Goal: Task Accomplishment & Management: Use online tool/utility

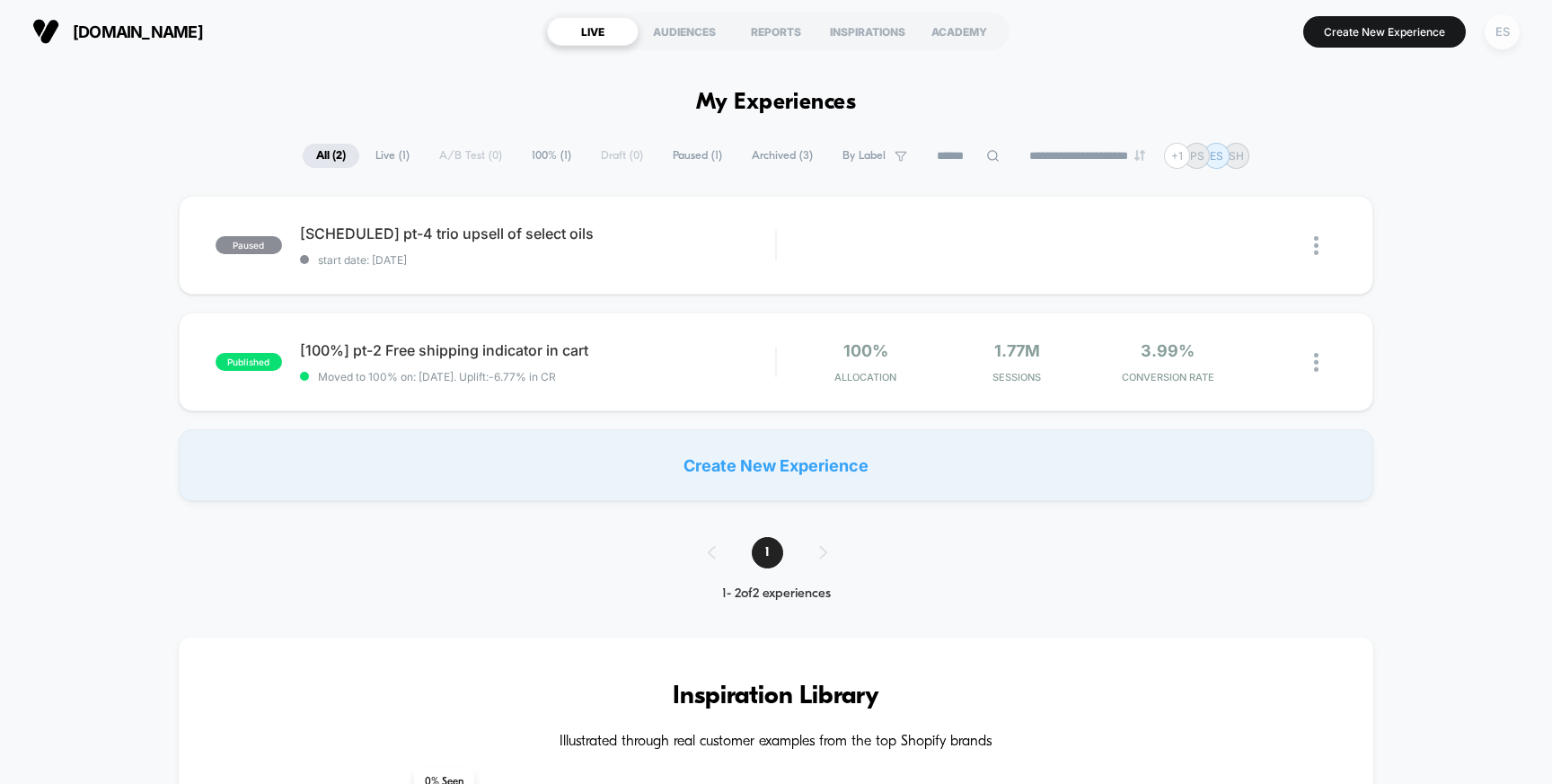
click at [1501, 34] on div "ES" at bounding box center [1503, 33] width 35 height 35
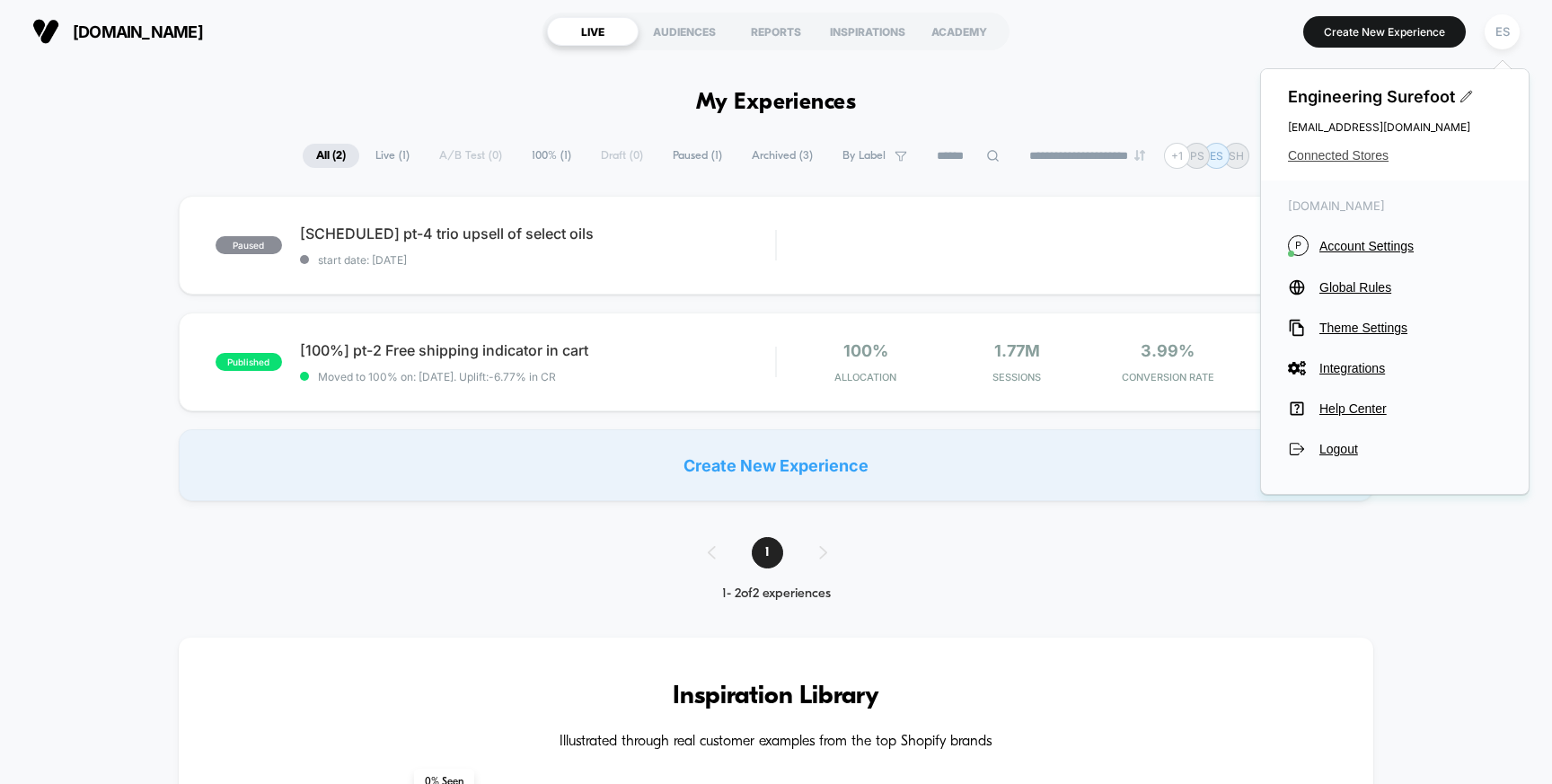
click at [1336, 156] on span "Connected Stores" at bounding box center [1394, 155] width 214 height 15
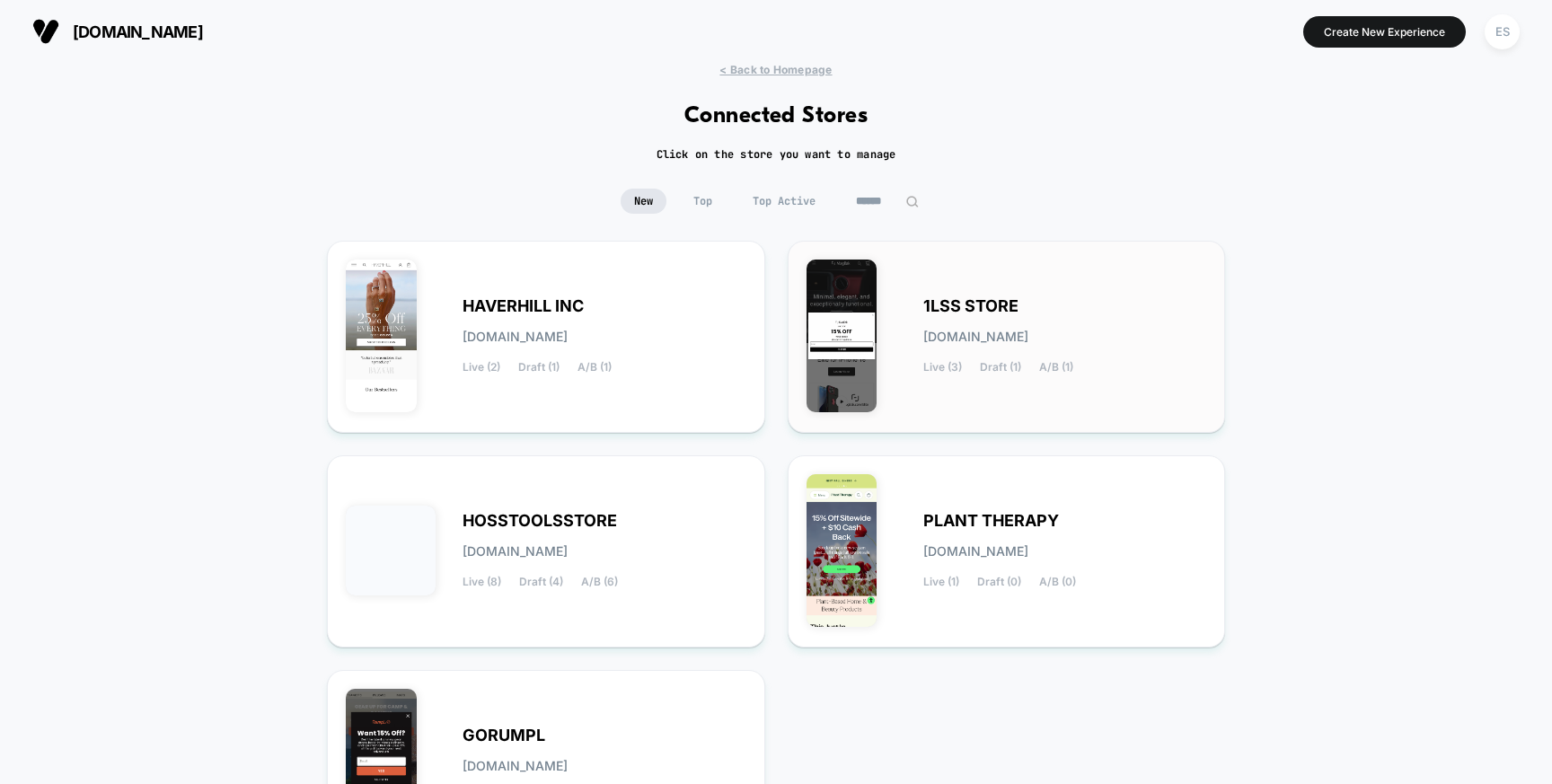
scroll to position [105, 0]
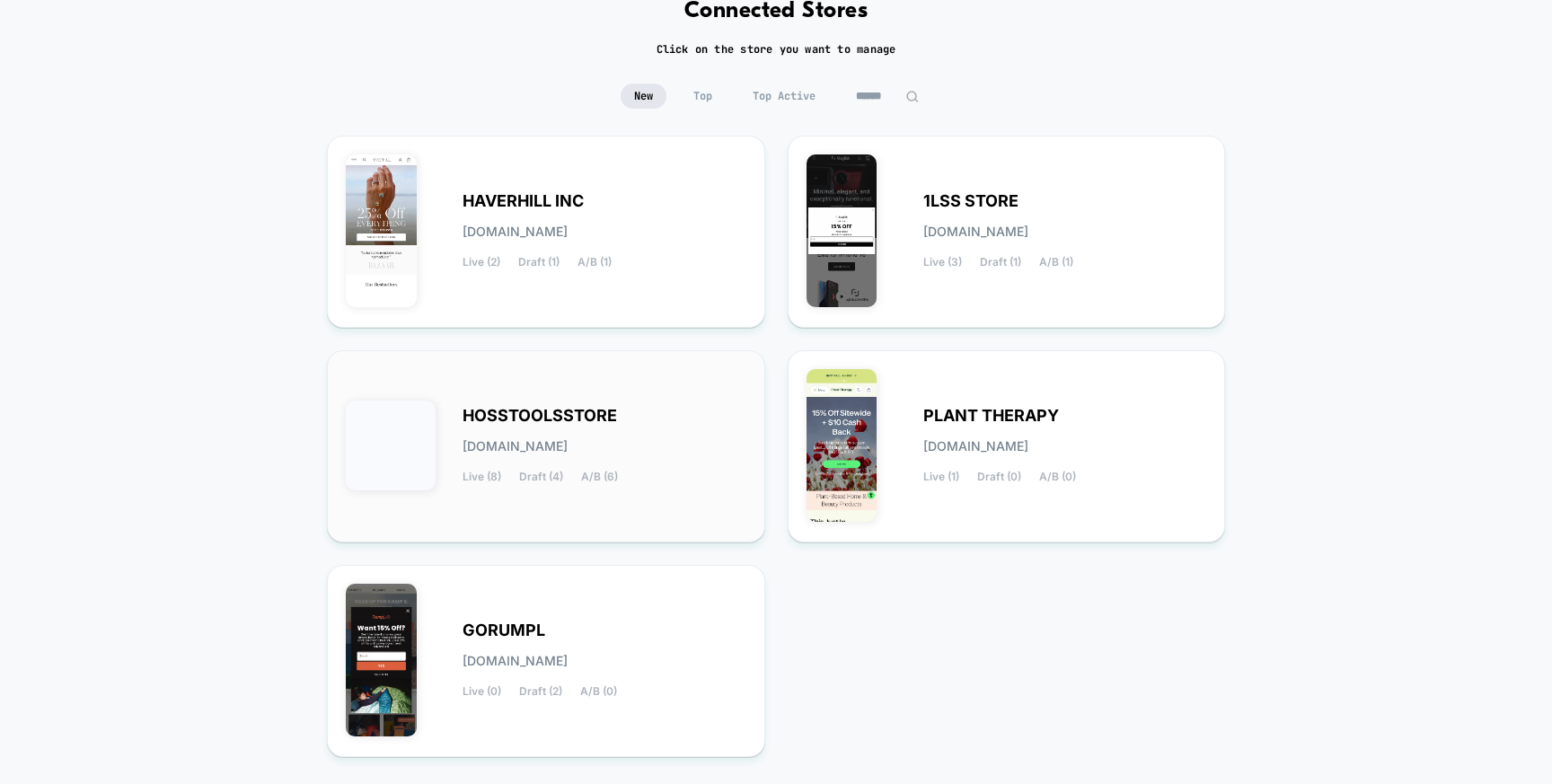
click at [531, 428] on div "HOSSTOOLSSTORE [DOMAIN_NAME] Live (8) Draft (4) A/B (6)" at bounding box center [604, 446] width 284 height 74
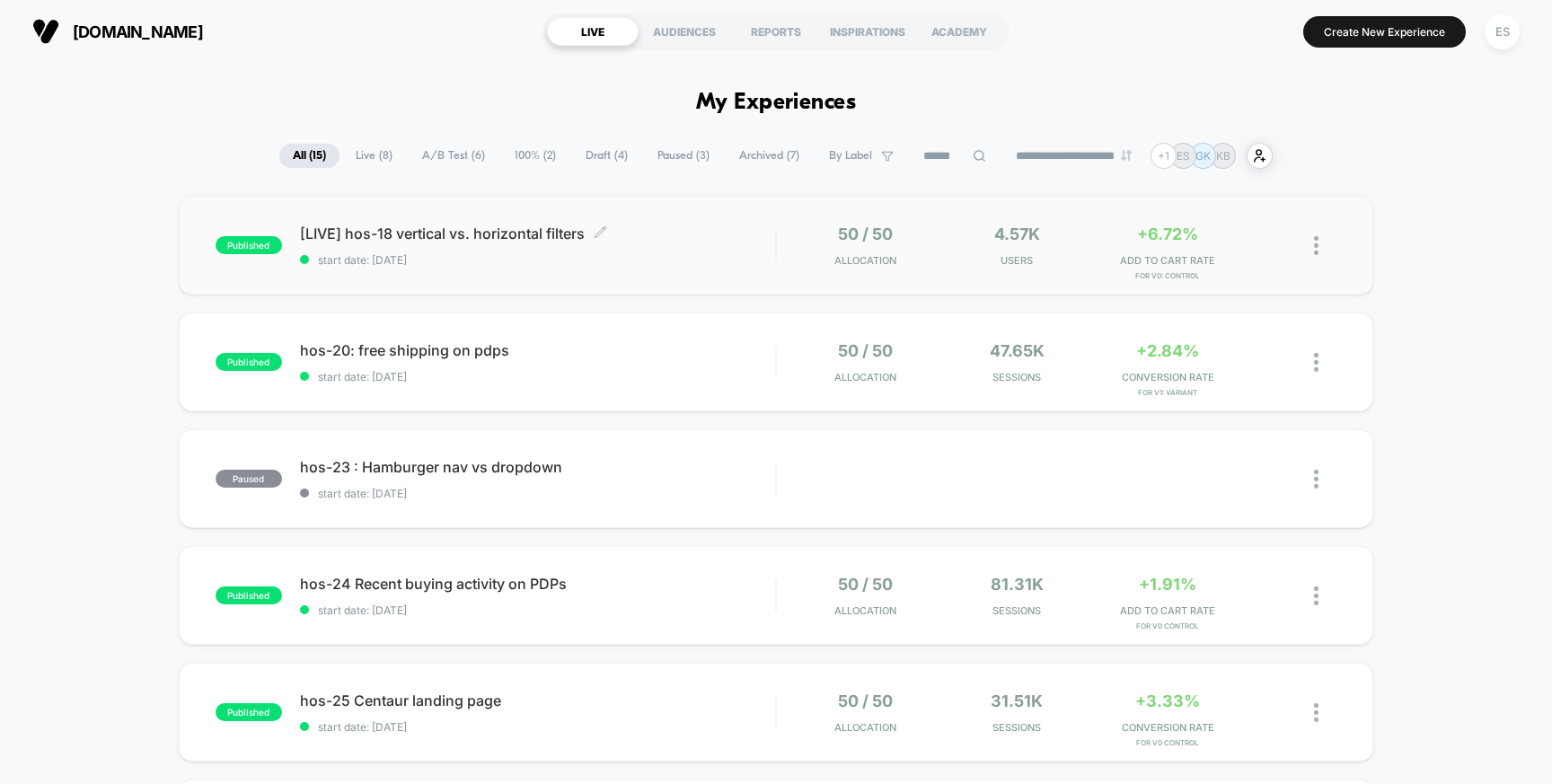
click at [419, 237] on span "[LIVE] hos-18 vertical vs. horizontal filters Click to edit experience details" at bounding box center [537, 233] width 476 height 18
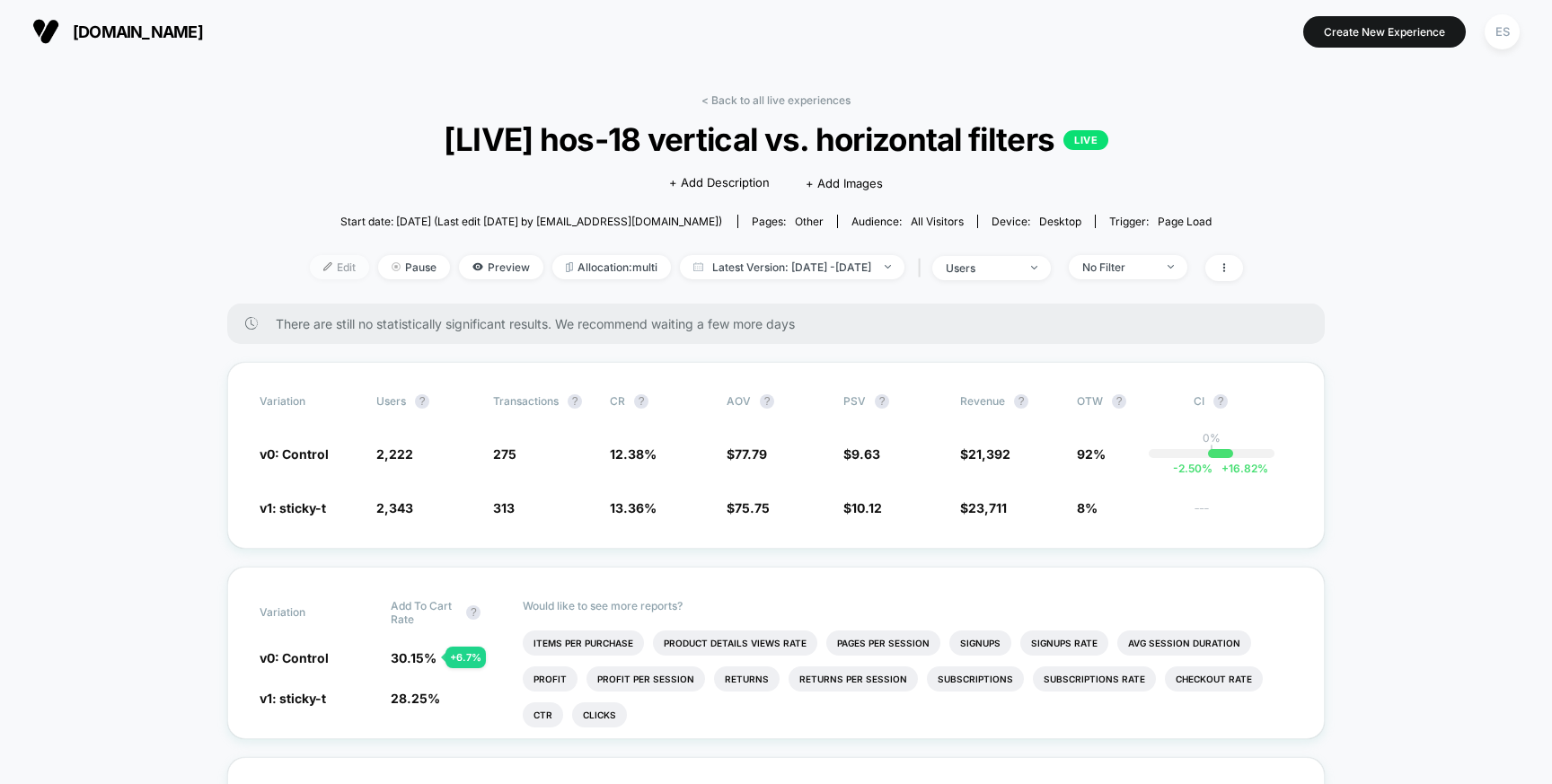
click at [319, 264] on span "Edit" at bounding box center [339, 267] width 59 height 25
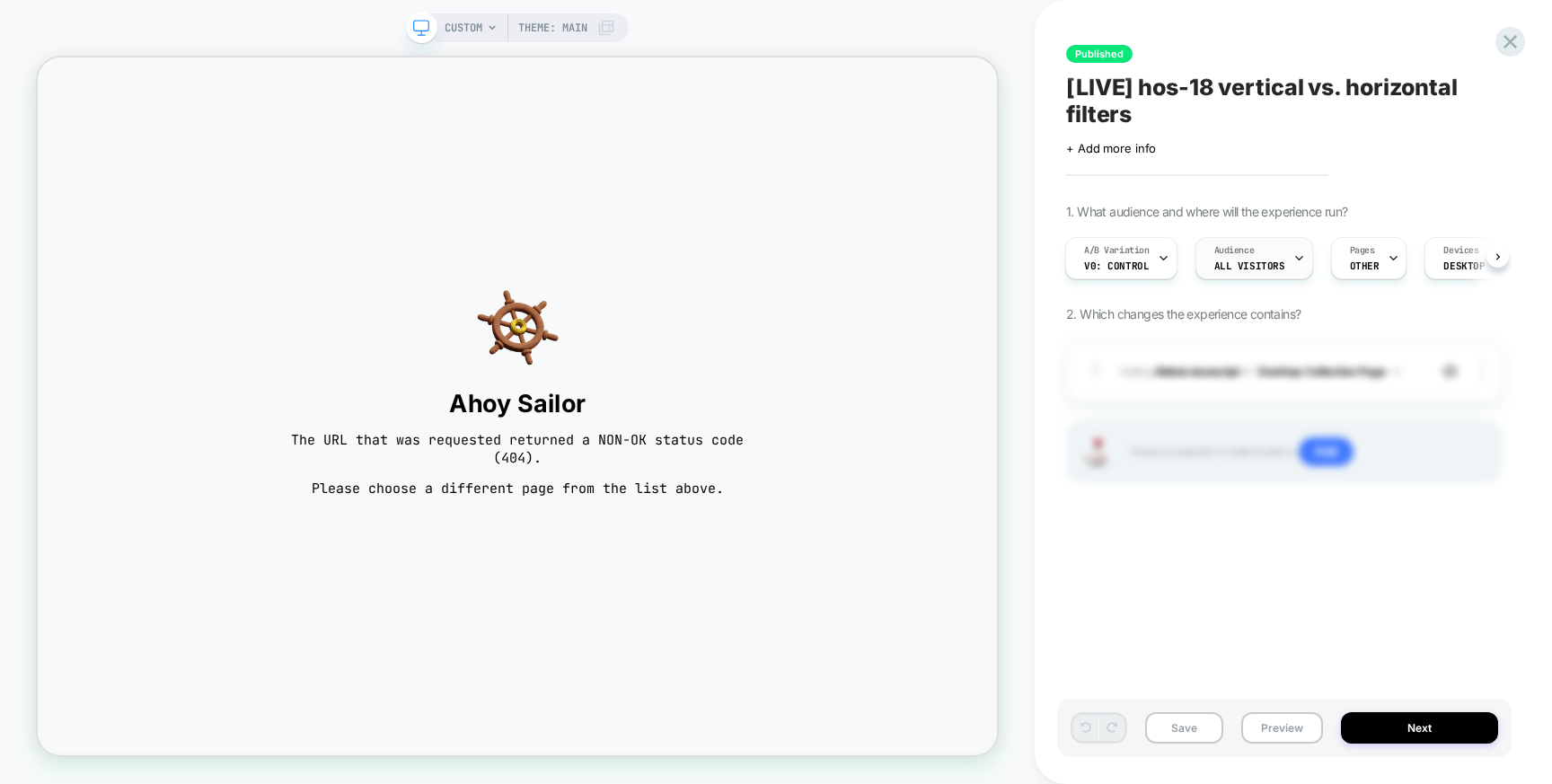
scroll to position [0, 188]
click at [468, 22] on span "CUSTOM" at bounding box center [463, 28] width 37 height 29
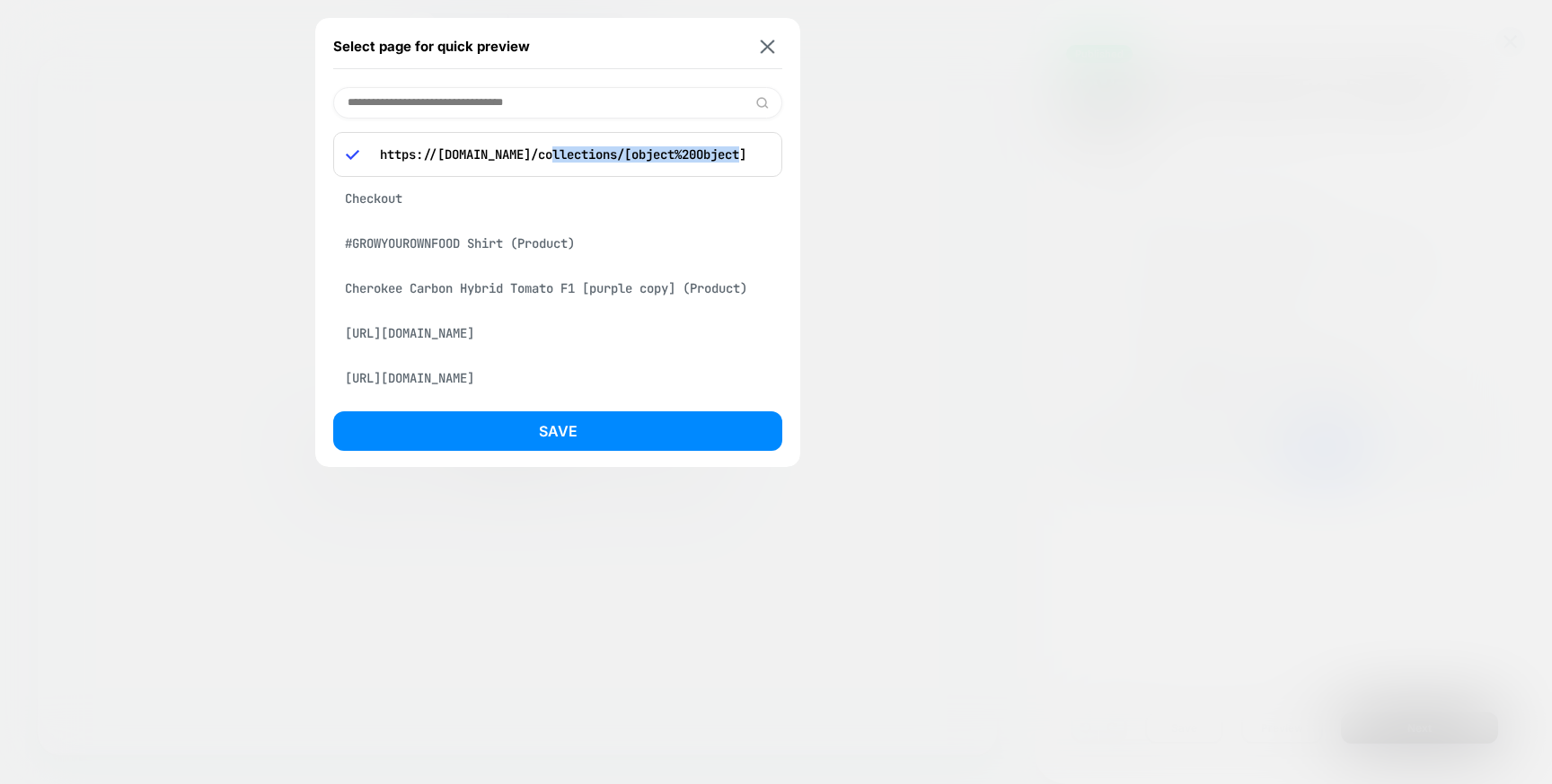
drag, startPoint x: 563, startPoint y: 149, endPoint x: 786, endPoint y: 153, distance: 223.0
click at [786, 153] on div "Select page for quick preview https://[DOMAIN_NAME]/collections/[object%20Objec…" at bounding box center [558, 242] width 485 height 449
click at [772, 45] on img at bounding box center [768, 46] width 15 height 14
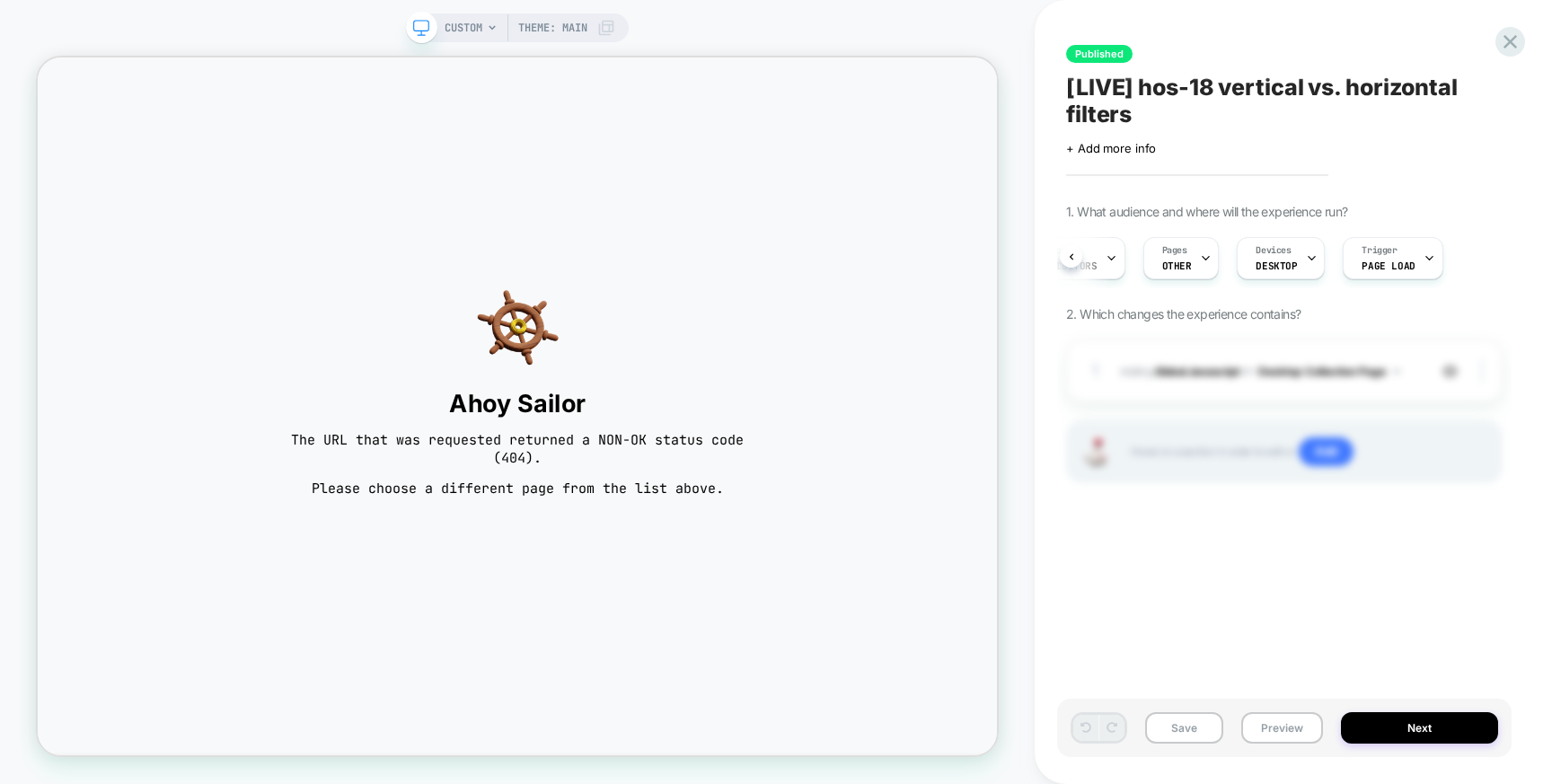
scroll to position [0, 183]
click at [479, 15] on span "CUSTOM" at bounding box center [463, 28] width 37 height 29
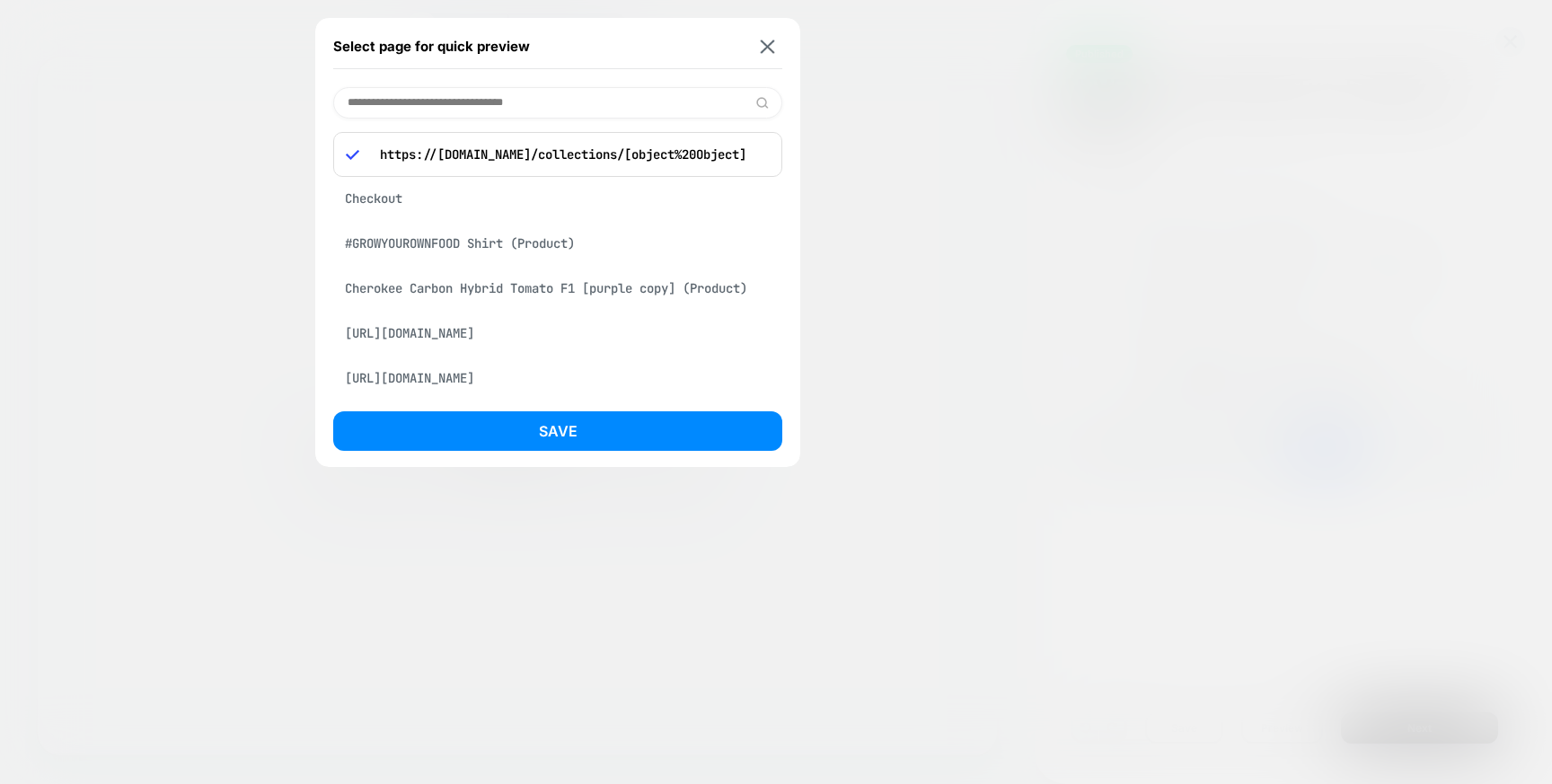
click at [532, 152] on p "https://[DOMAIN_NAME]/collections/[object%20Object]" at bounding box center [570, 155] width 399 height 16
click at [497, 165] on div "https://[DOMAIN_NAME]/collections/[object%20Object]" at bounding box center [558, 155] width 449 height 45
click at [473, 104] on input at bounding box center [558, 102] width 449 height 32
paste input "**********"
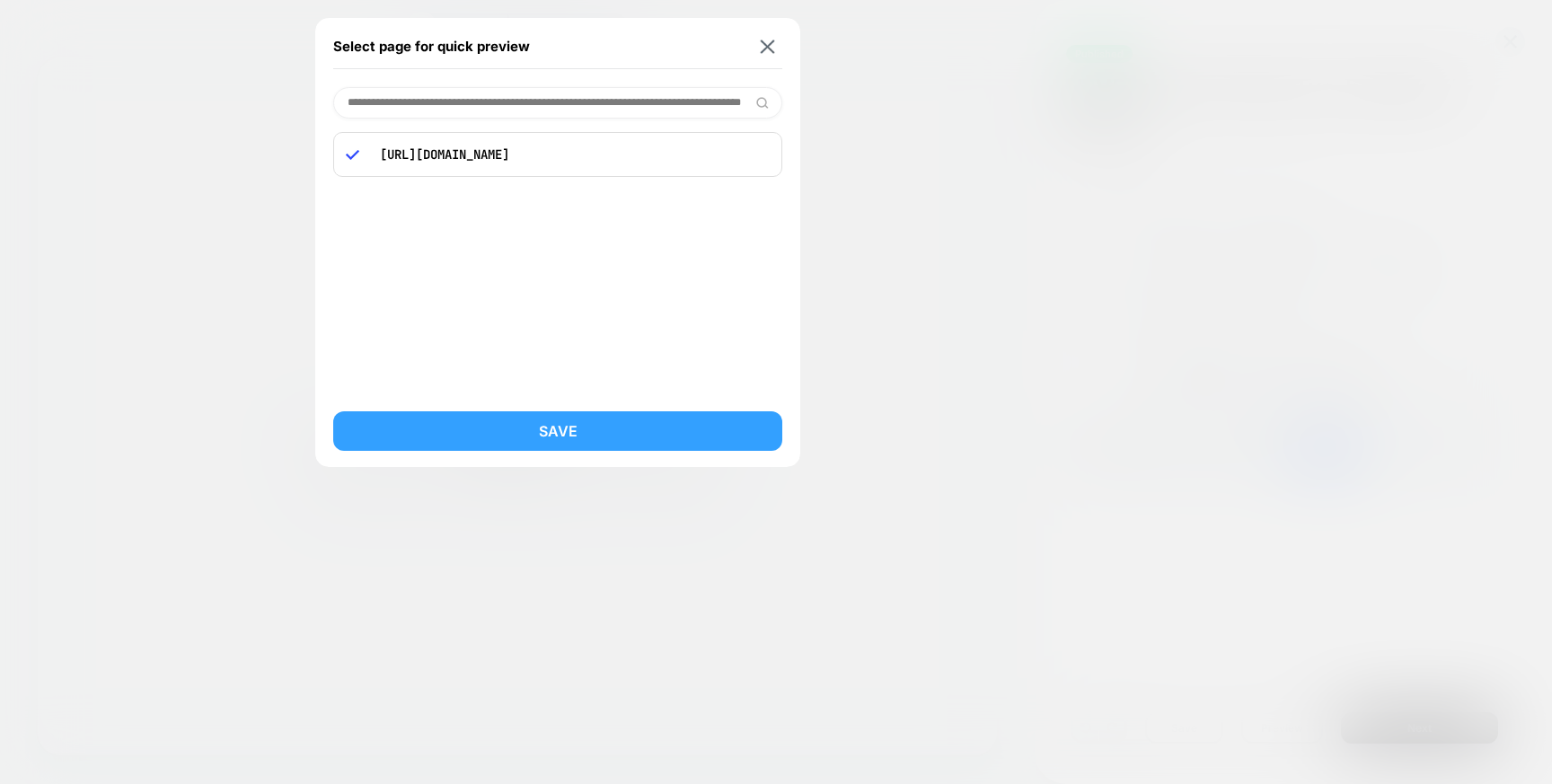
type input "**********"
click at [505, 423] on button "Save" at bounding box center [558, 430] width 449 height 39
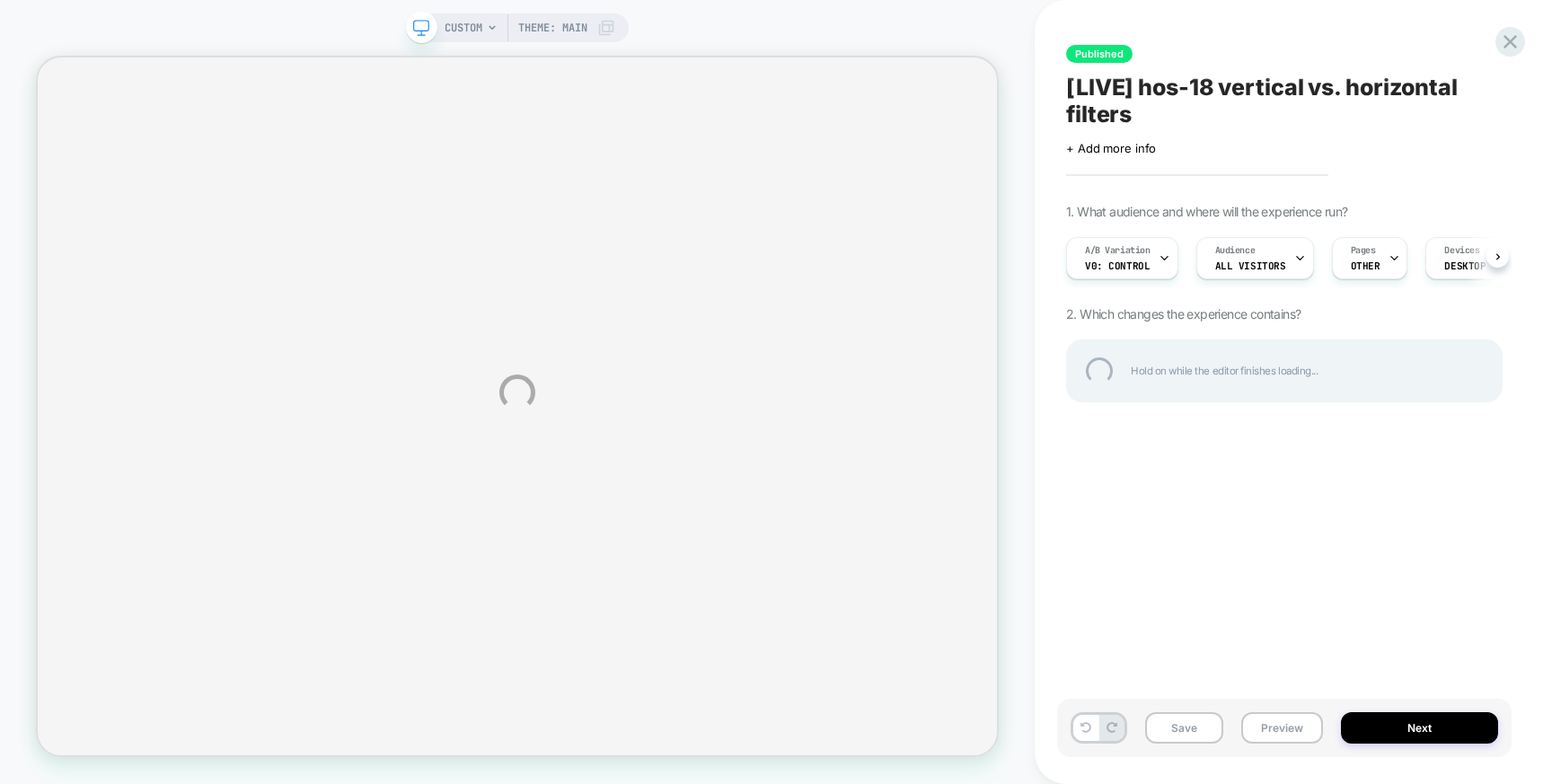
click at [1153, 255] on div "CUSTOM Theme: MAIN Published [LIVE] hos-18 vertical vs. horizontal filters Clic…" at bounding box center [776, 392] width 1552 height 784
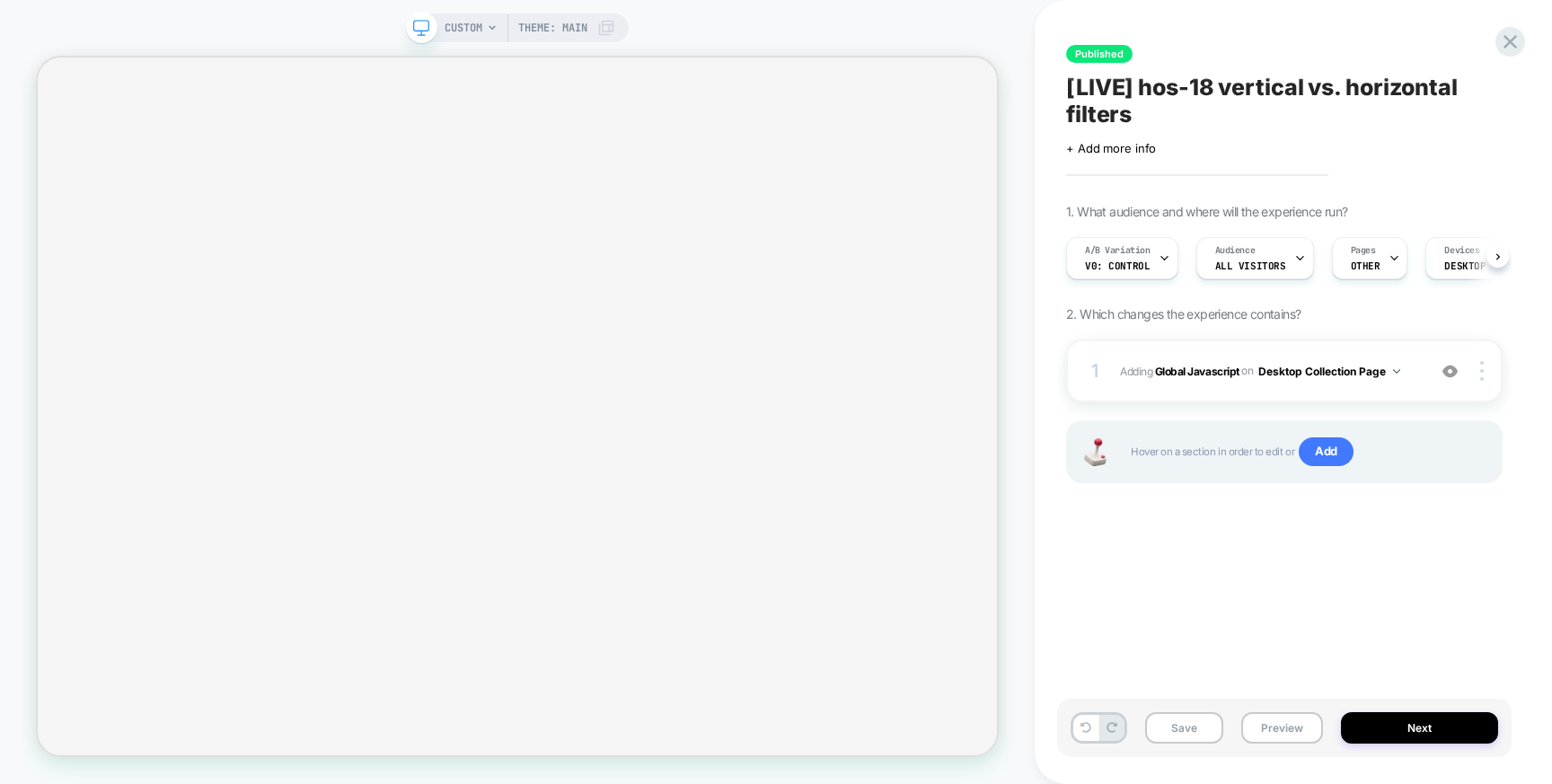
scroll to position [0, 1]
click at [1153, 255] on div "A/B Variation v0: Control" at bounding box center [1116, 258] width 101 height 40
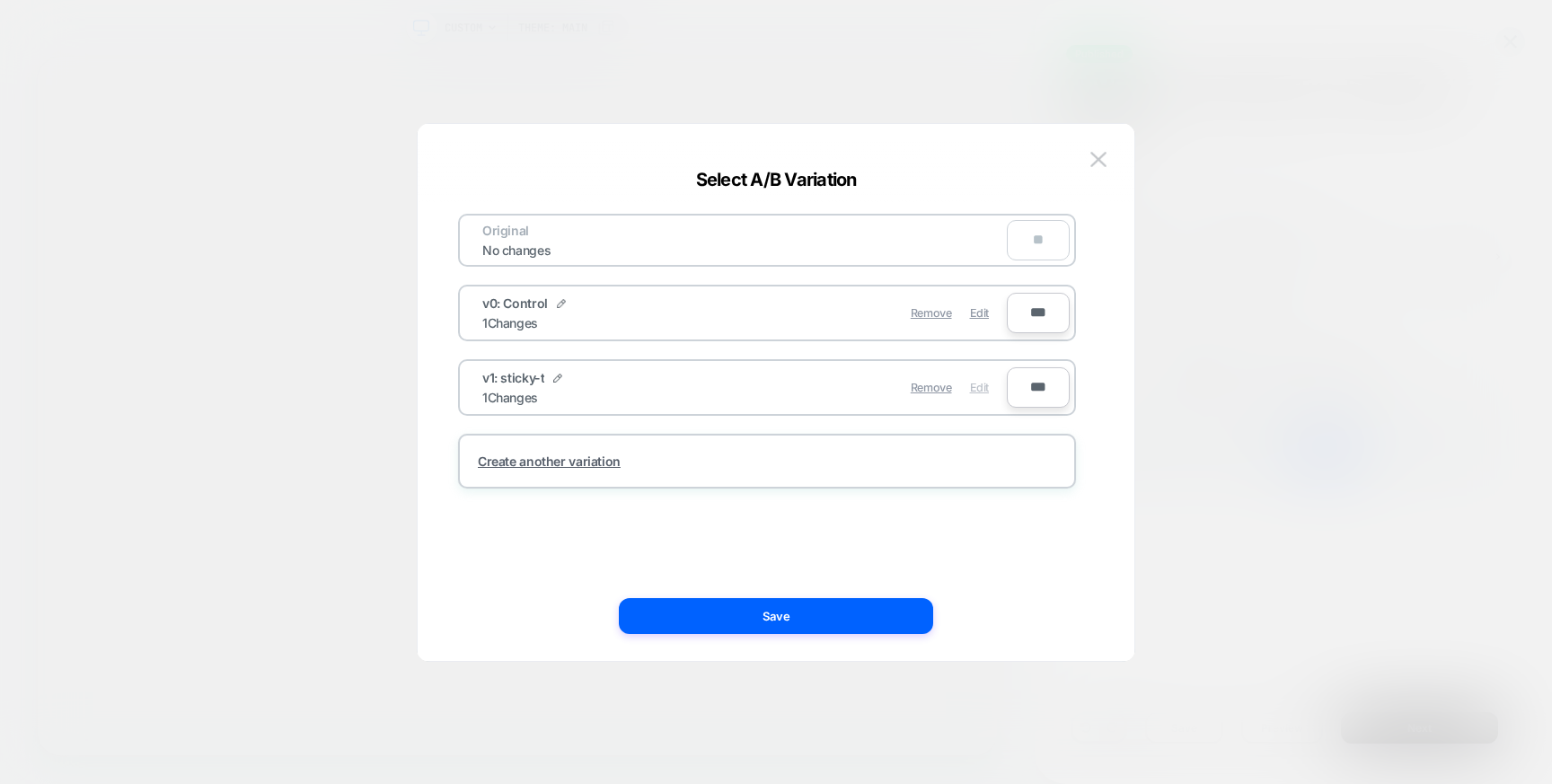
click at [979, 387] on span "Edit" at bounding box center [978, 387] width 19 height 14
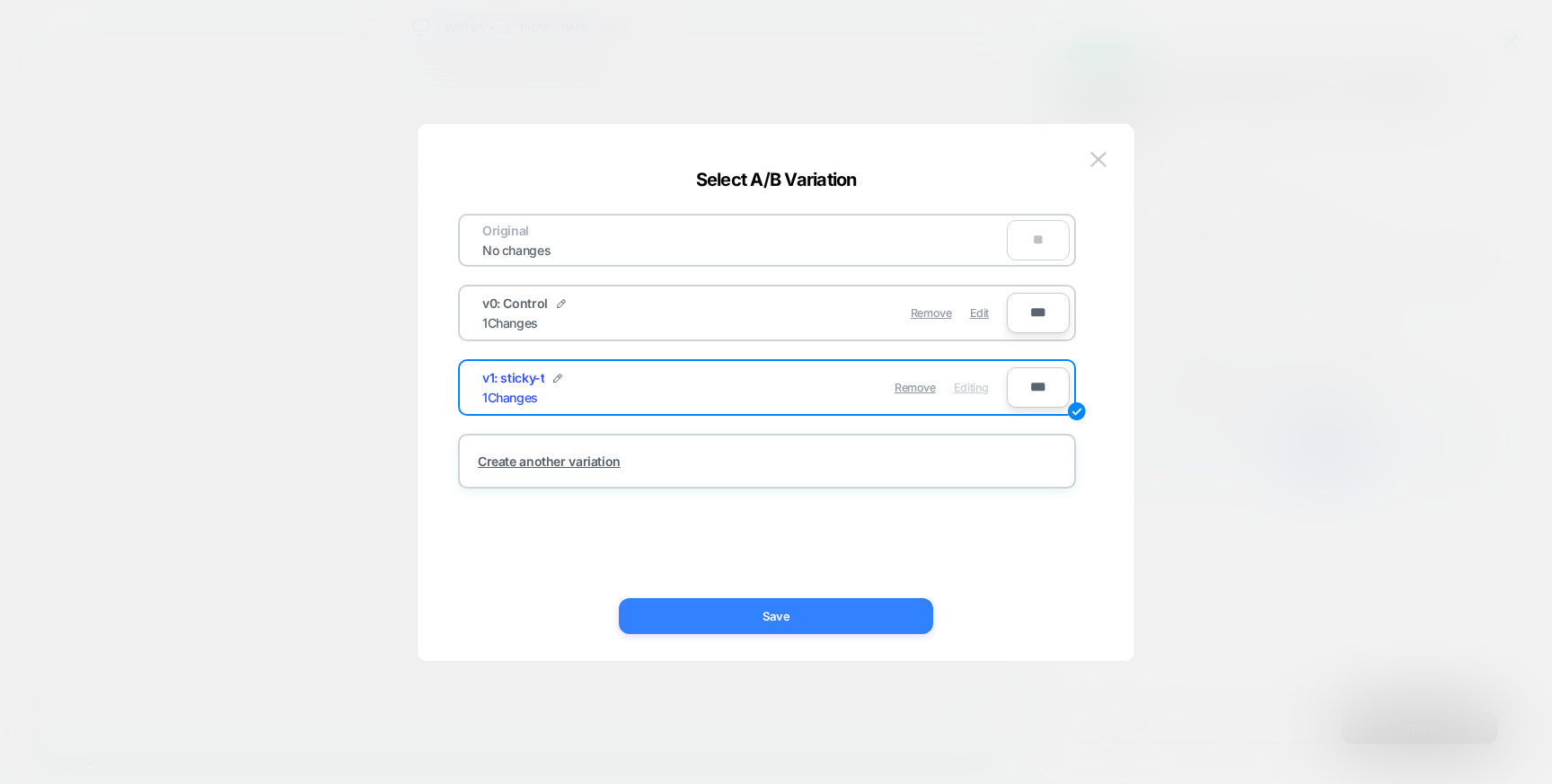
click at [837, 620] on button "Save" at bounding box center [776, 616] width 314 height 35
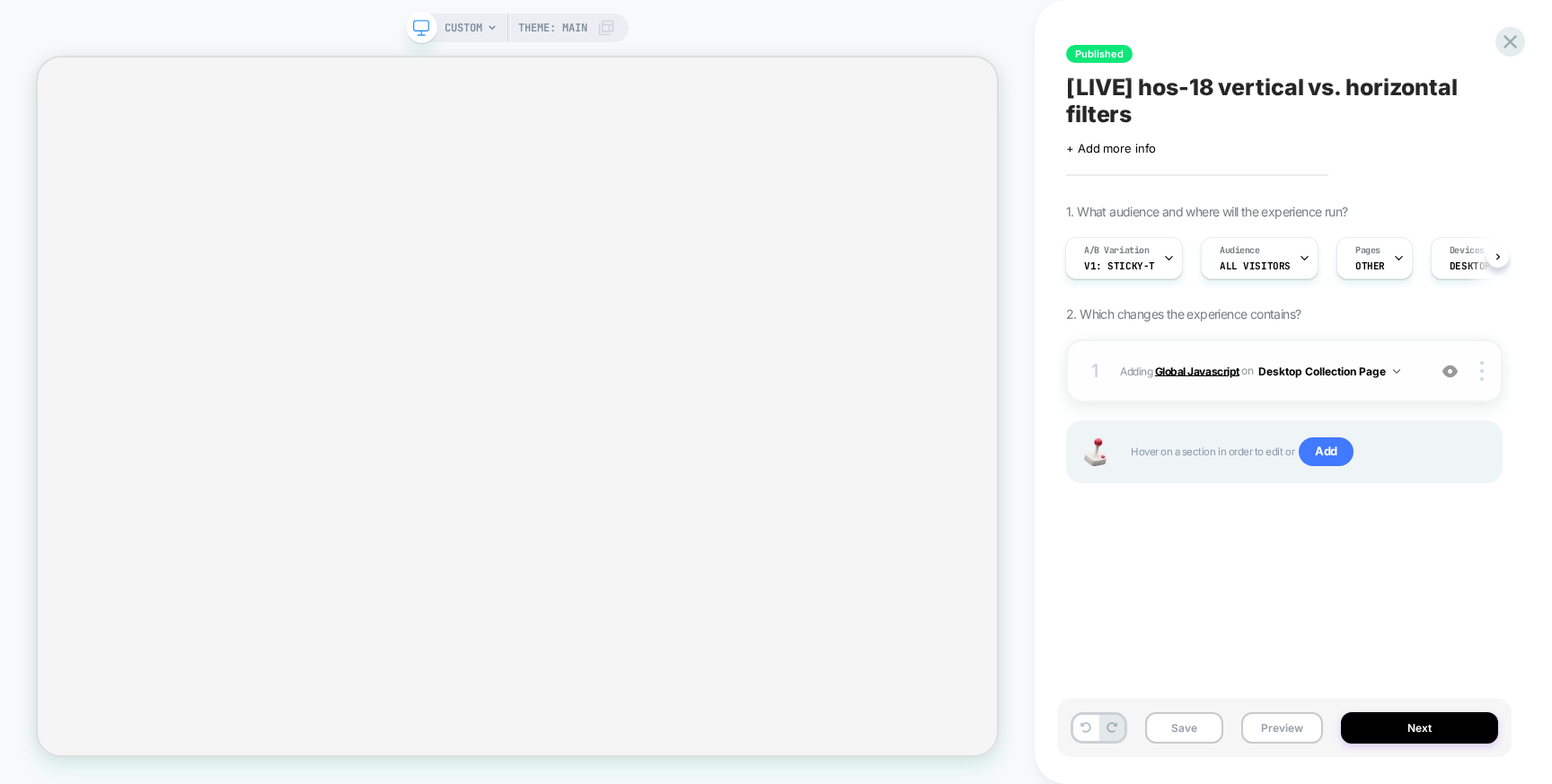
click at [1213, 370] on b "Global Javascript" at bounding box center [1197, 370] width 85 height 14
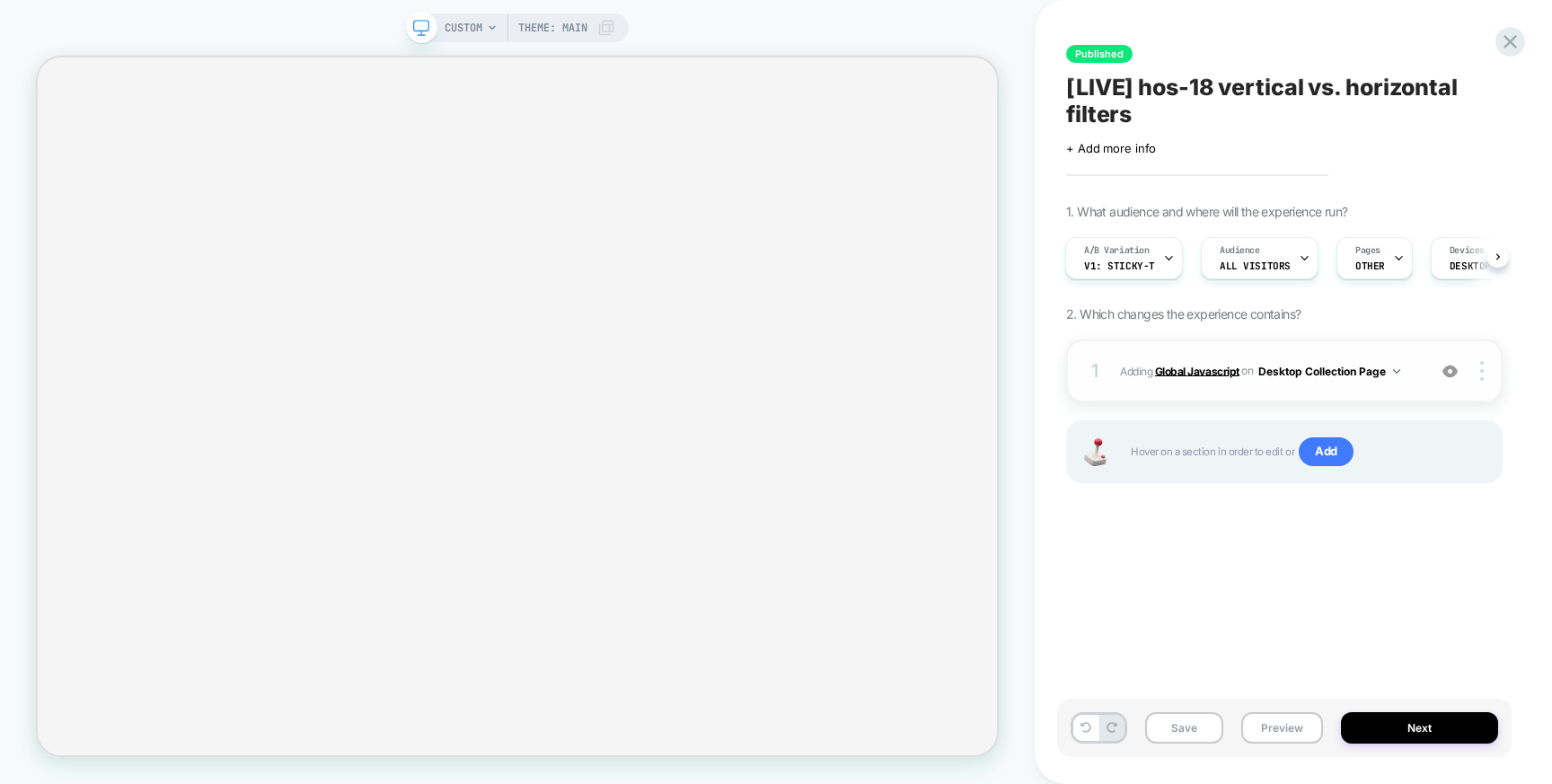
click at [1213, 370] on b "Global Javascript" at bounding box center [1197, 370] width 85 height 14
click at [1161, 370] on b "Global Javascript" at bounding box center [1197, 370] width 85 height 14
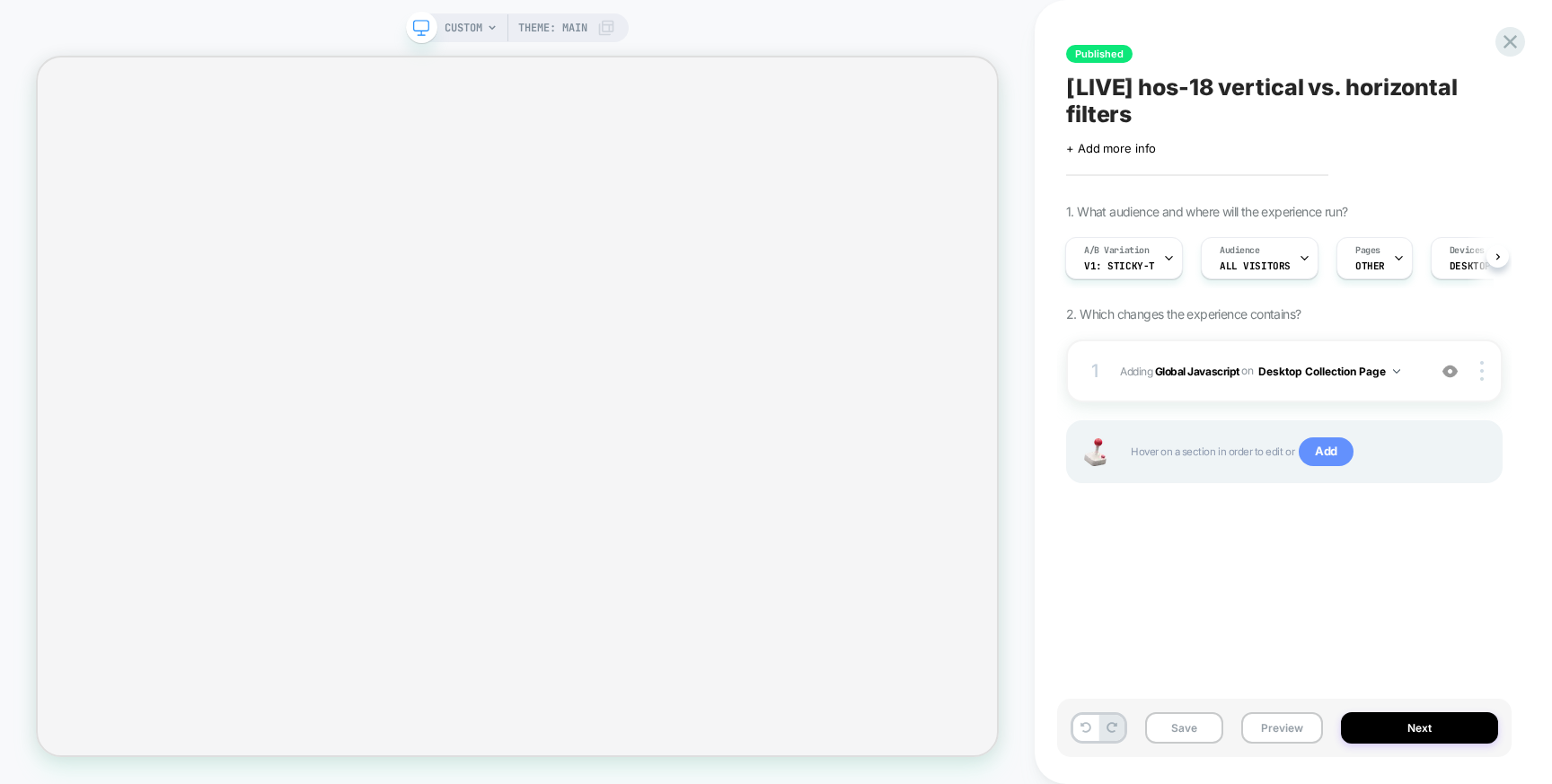
click at [1317, 451] on span "Add" at bounding box center [1326, 451] width 55 height 29
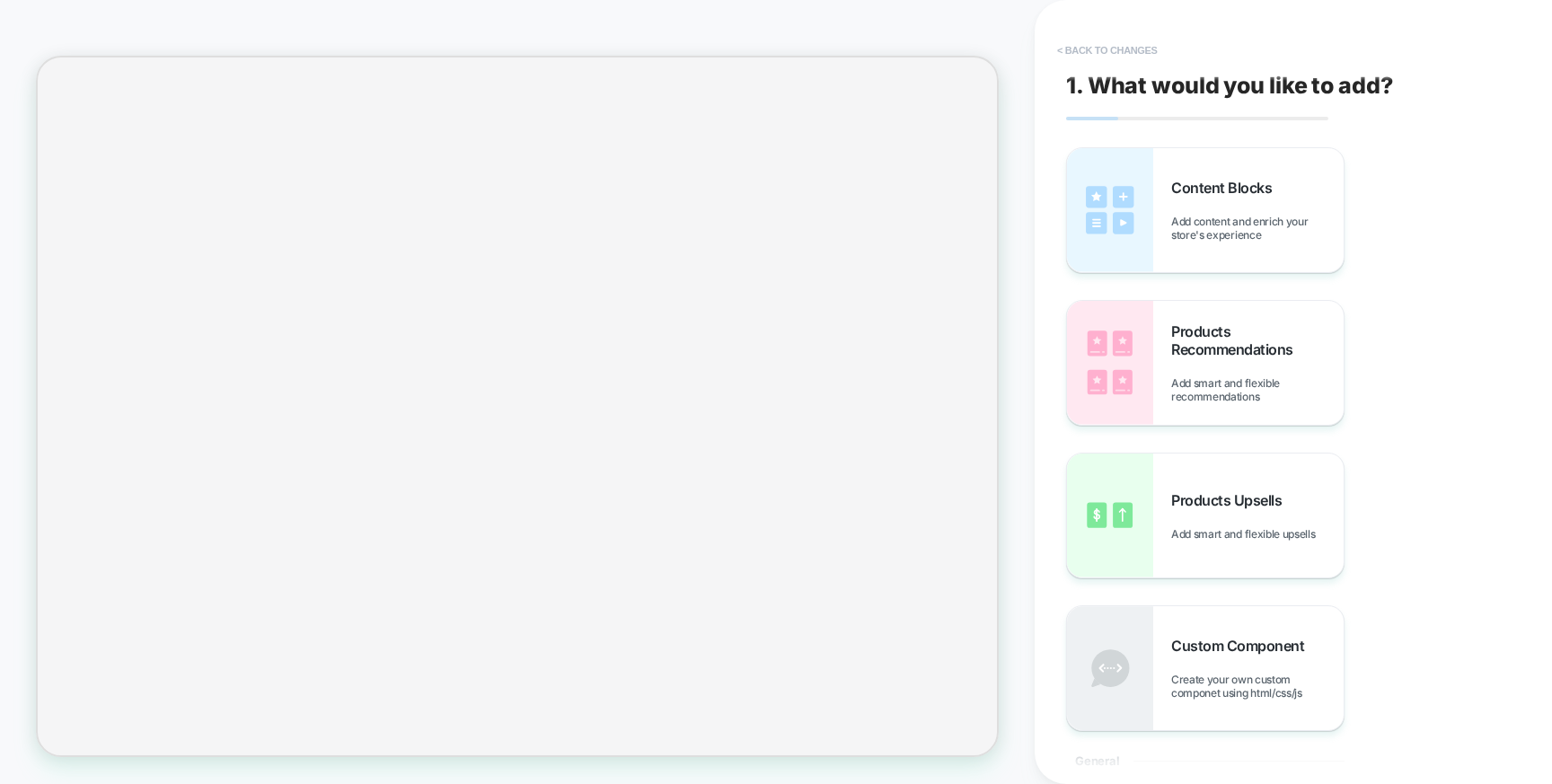
click at [1104, 44] on button "< Back to changes" at bounding box center [1108, 49] width 118 height 29
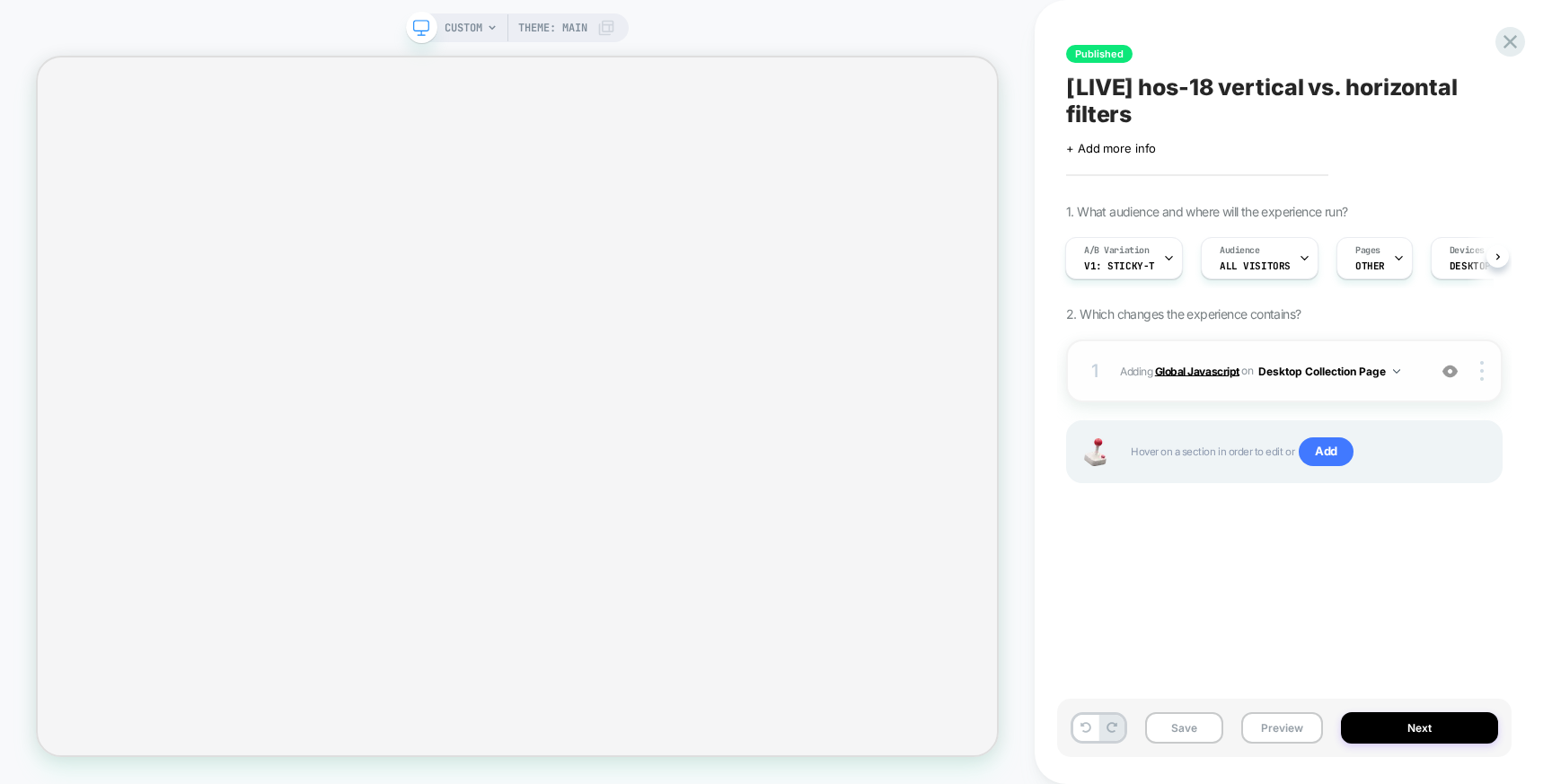
click at [1187, 367] on b "Global Javascript" at bounding box center [1197, 370] width 85 height 14
click at [1481, 368] on img at bounding box center [1482, 370] width 4 height 20
click at [1385, 585] on div "Published [LIVE] hos-18 vertical vs. horizontal filters Click to edit experienc…" at bounding box center [1284, 391] width 454 height 748
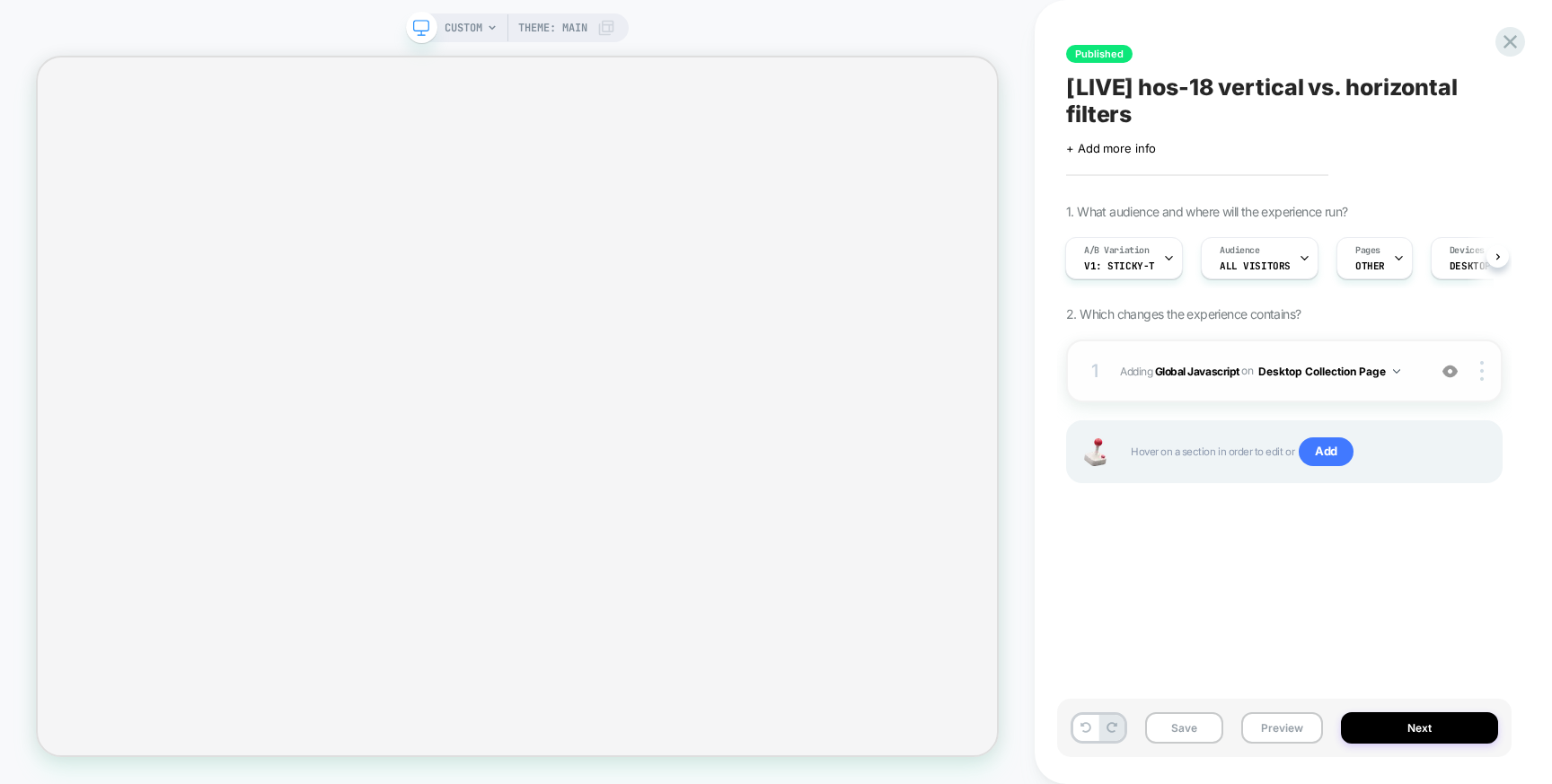
click at [1296, 371] on button "Desktop Collection Page" at bounding box center [1329, 371] width 142 height 23
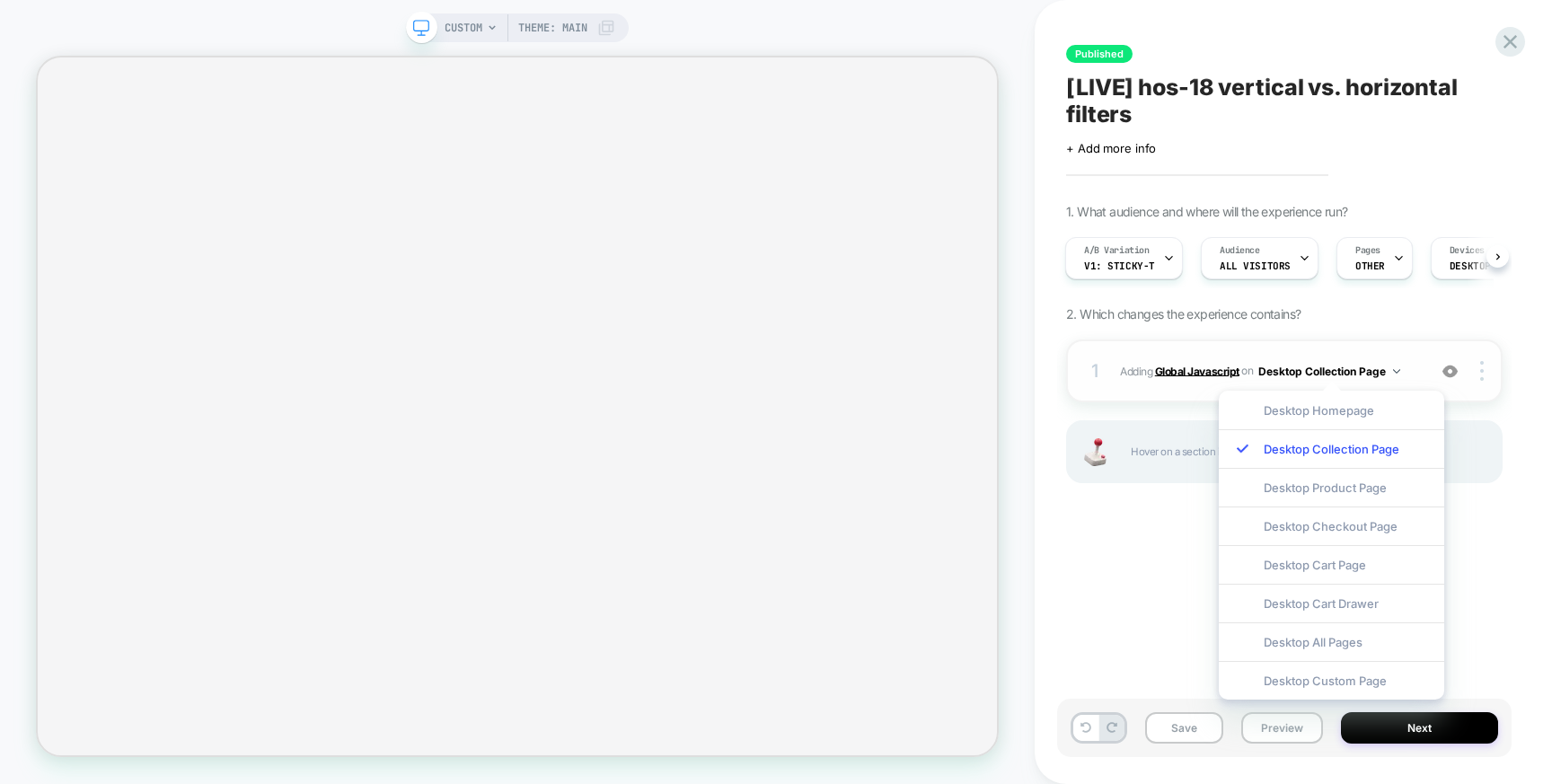
click at [1223, 370] on b "Global Javascript" at bounding box center [1197, 370] width 85 height 14
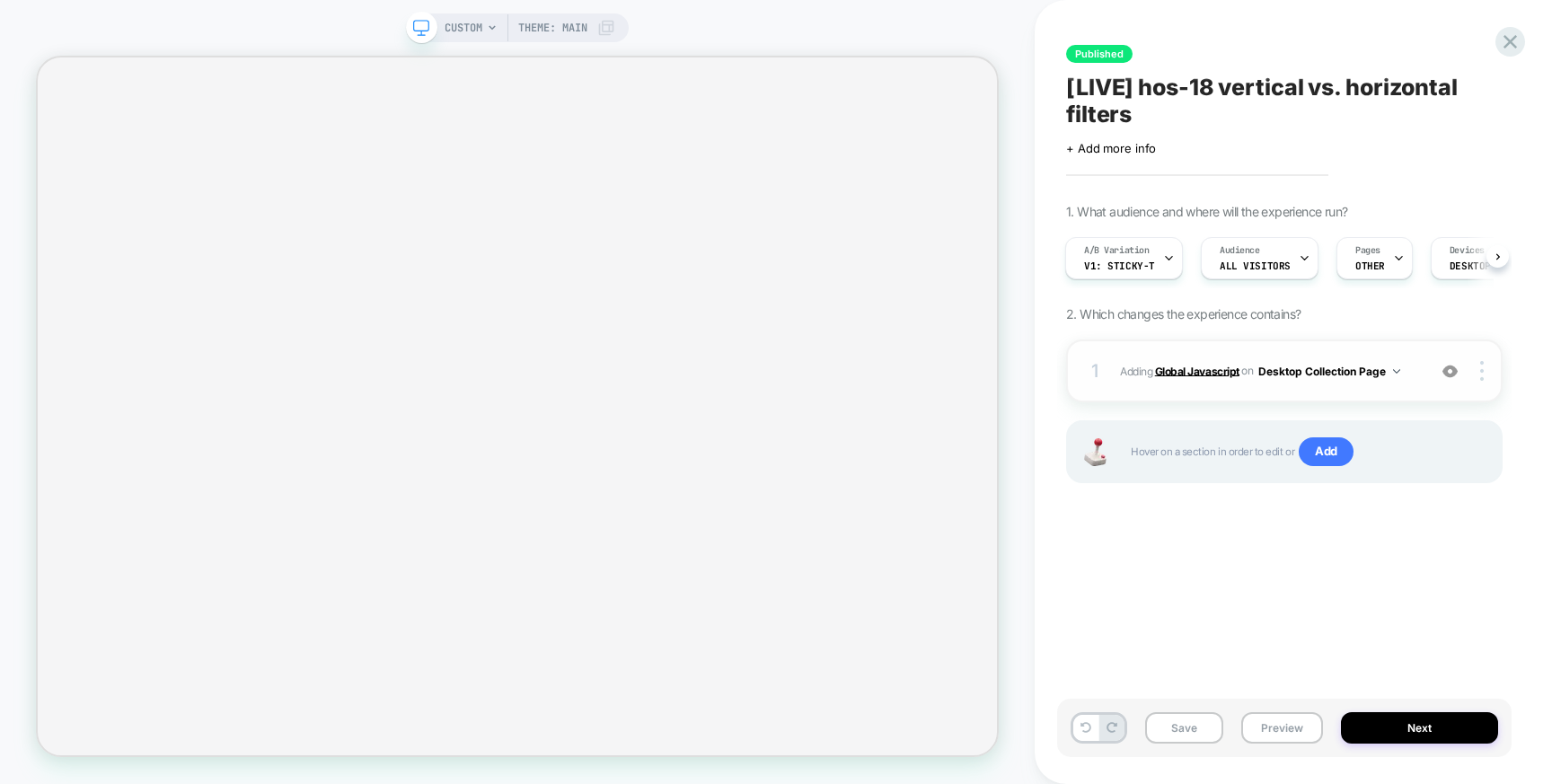
click at [1215, 368] on b "Global Javascript" at bounding box center [1197, 370] width 85 height 14
click at [1505, 39] on icon at bounding box center [1510, 41] width 25 height 25
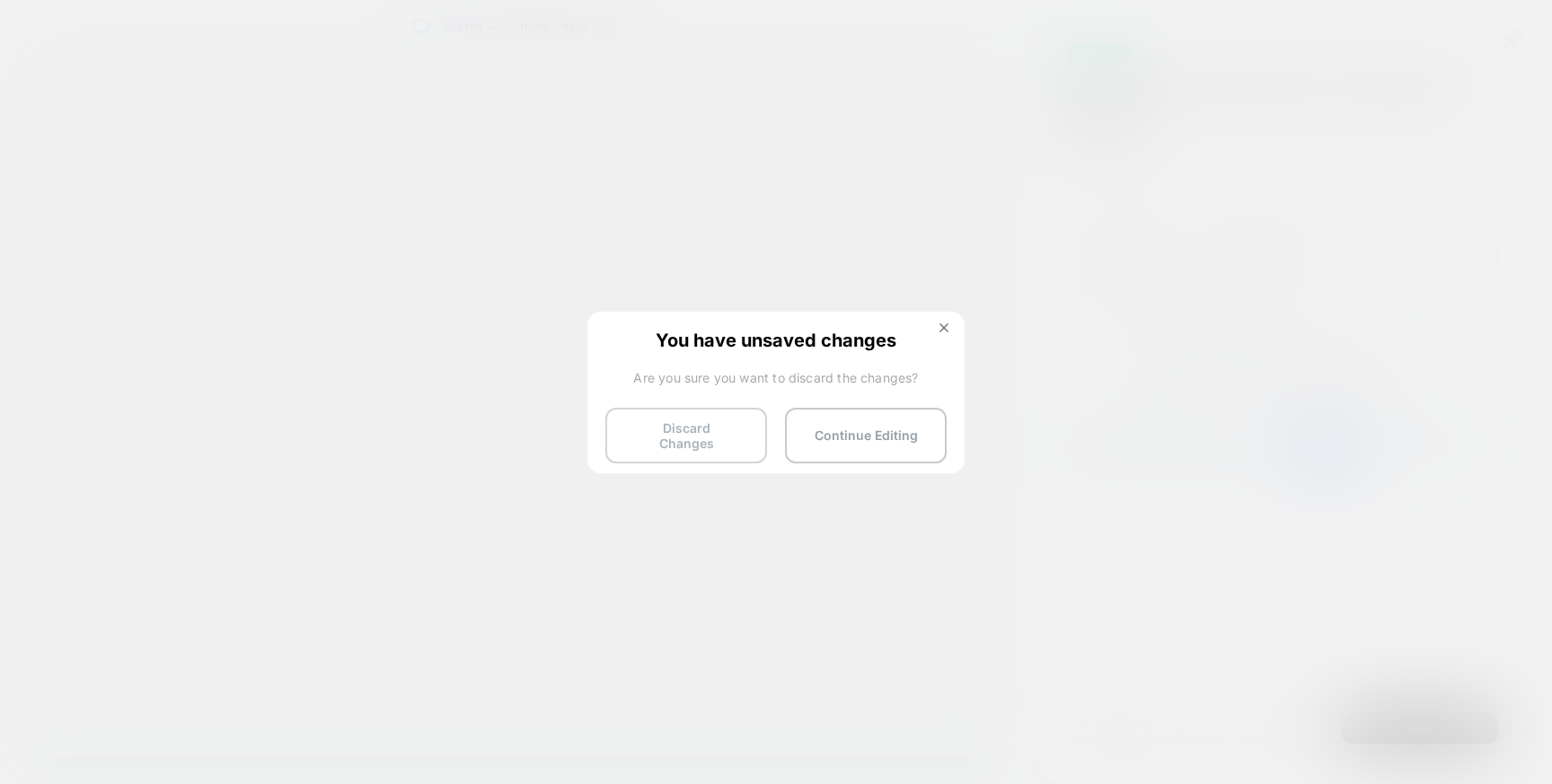
click at [723, 436] on button "Discard Changes" at bounding box center [686, 435] width 162 height 56
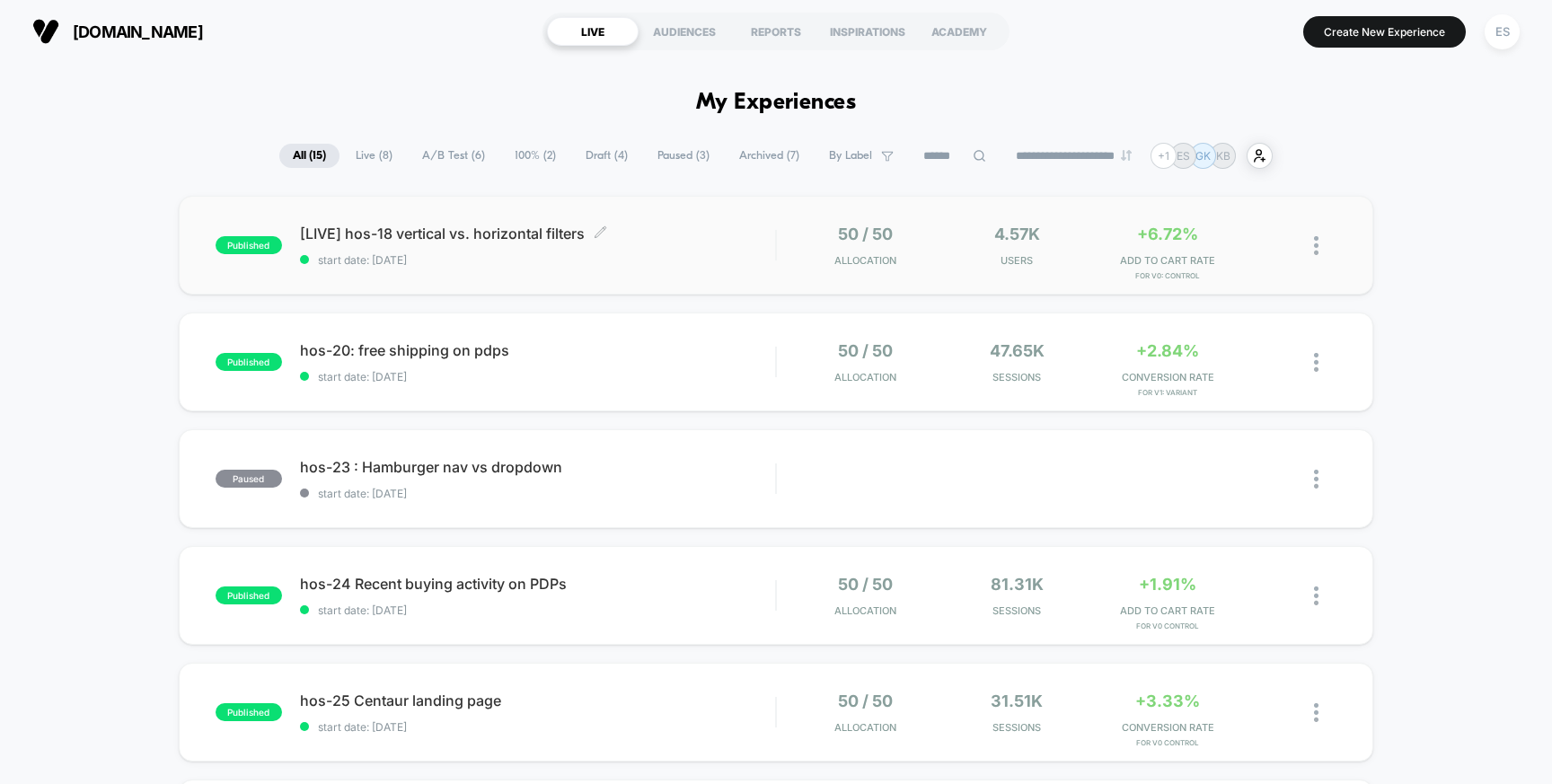
click at [499, 235] on span "[LIVE] hos-18 vertical vs. horizontal filters Click to edit experience details" at bounding box center [537, 233] width 476 height 18
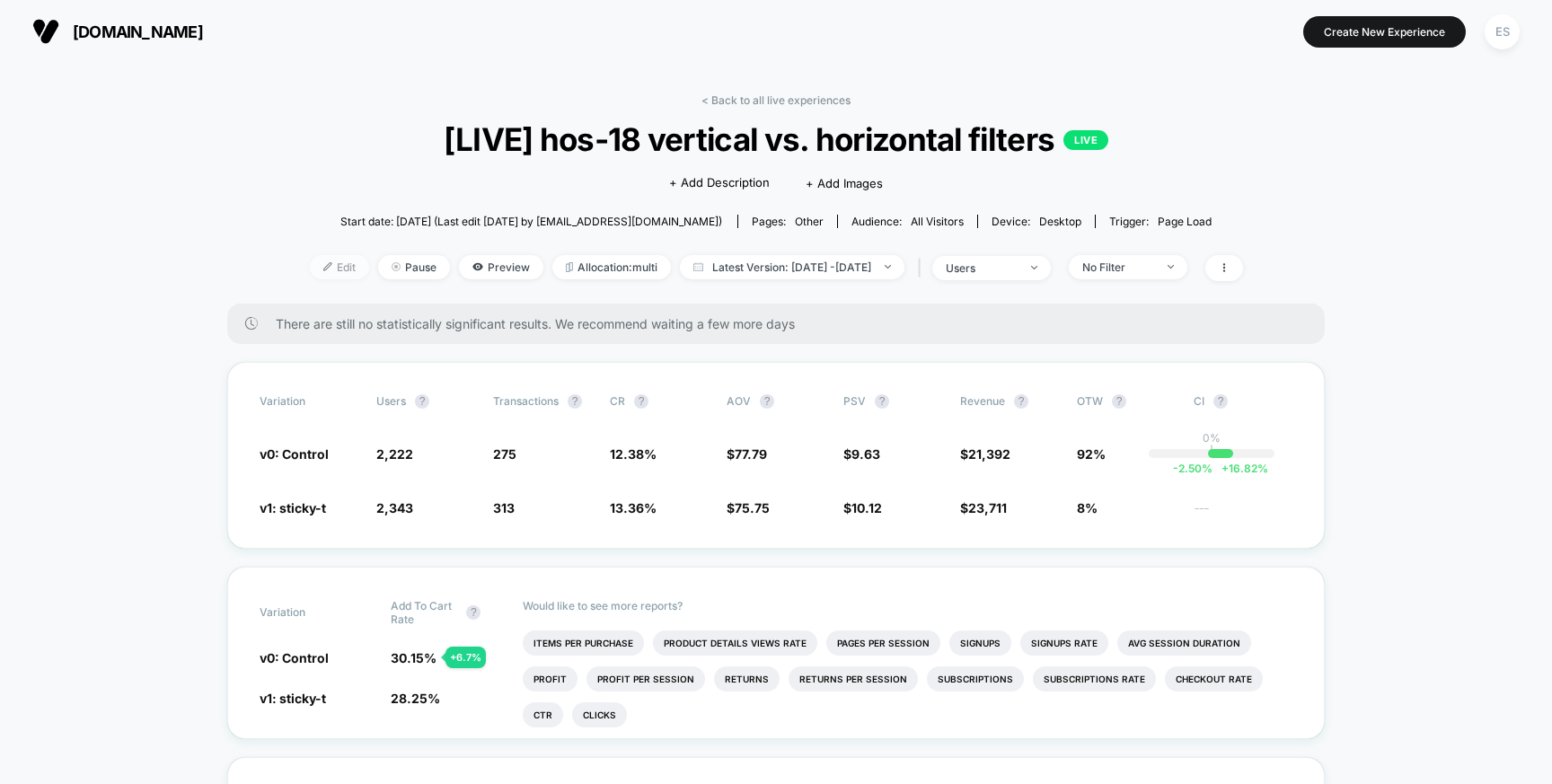
click at [333, 265] on span "Edit" at bounding box center [339, 267] width 59 height 25
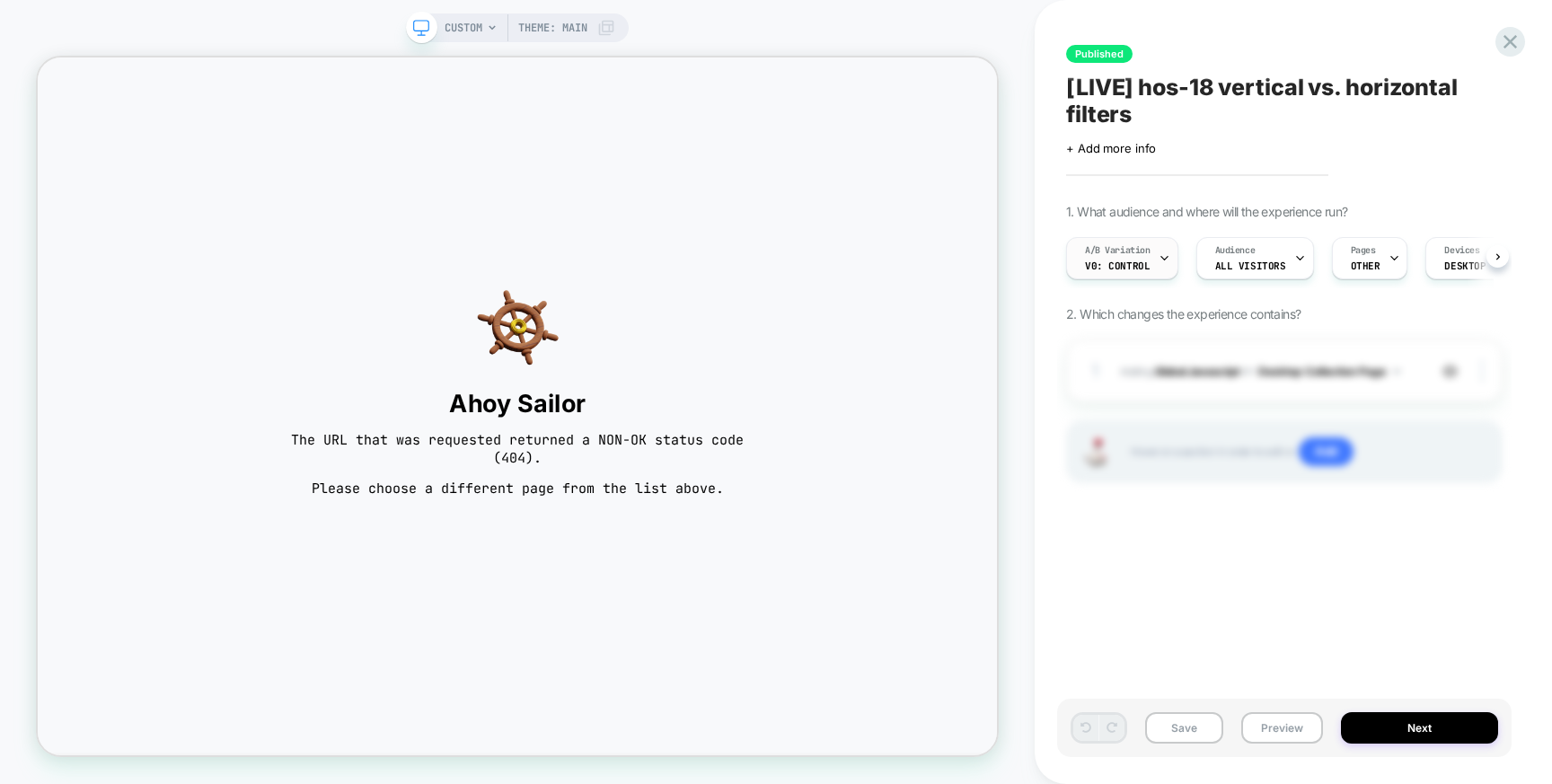
click at [1140, 261] on span "v0: Control" at bounding box center [1117, 265] width 65 height 13
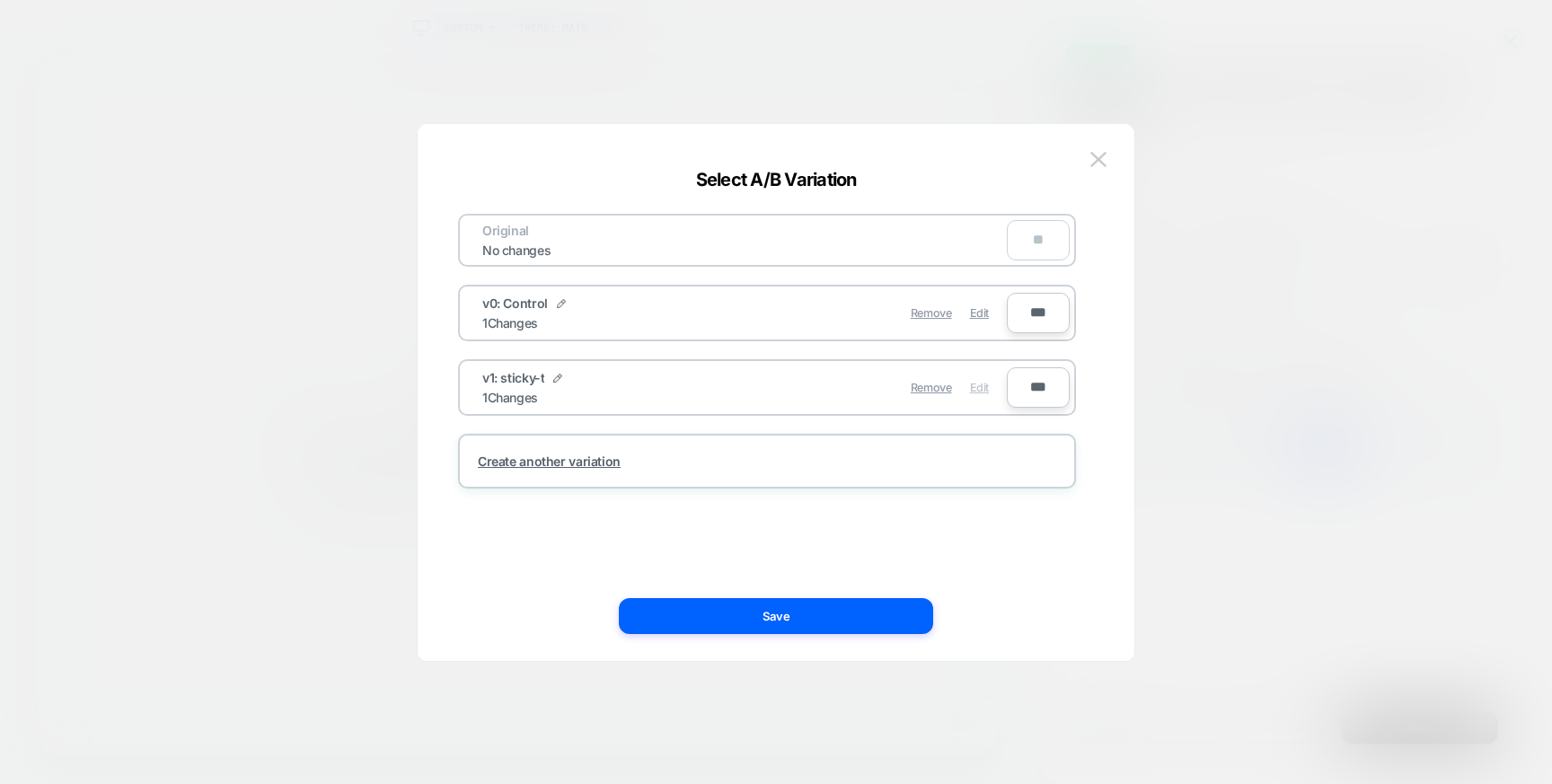
click at [980, 387] on span "Edit" at bounding box center [978, 387] width 19 height 14
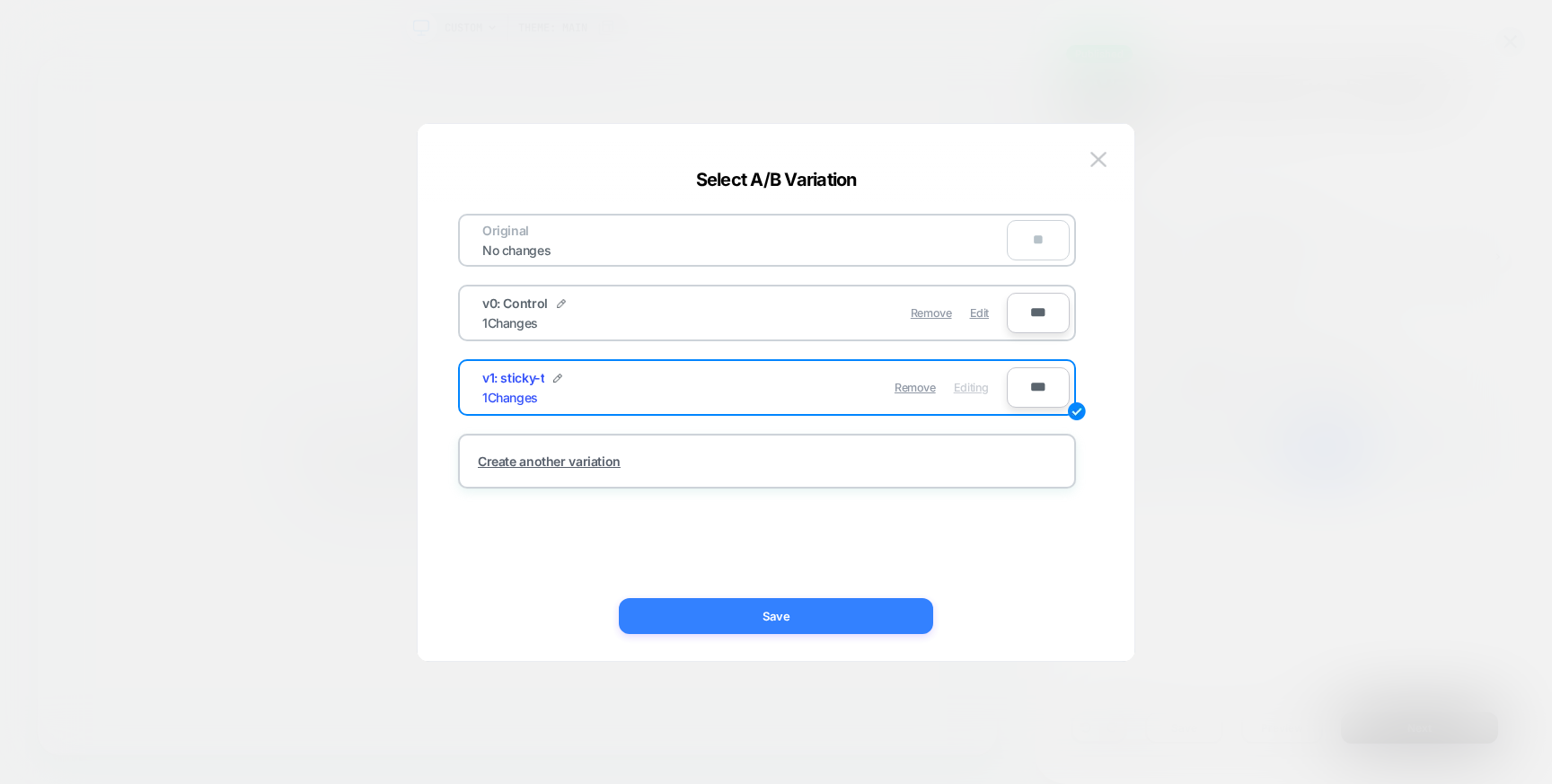
click at [843, 623] on button "Save" at bounding box center [776, 616] width 314 height 35
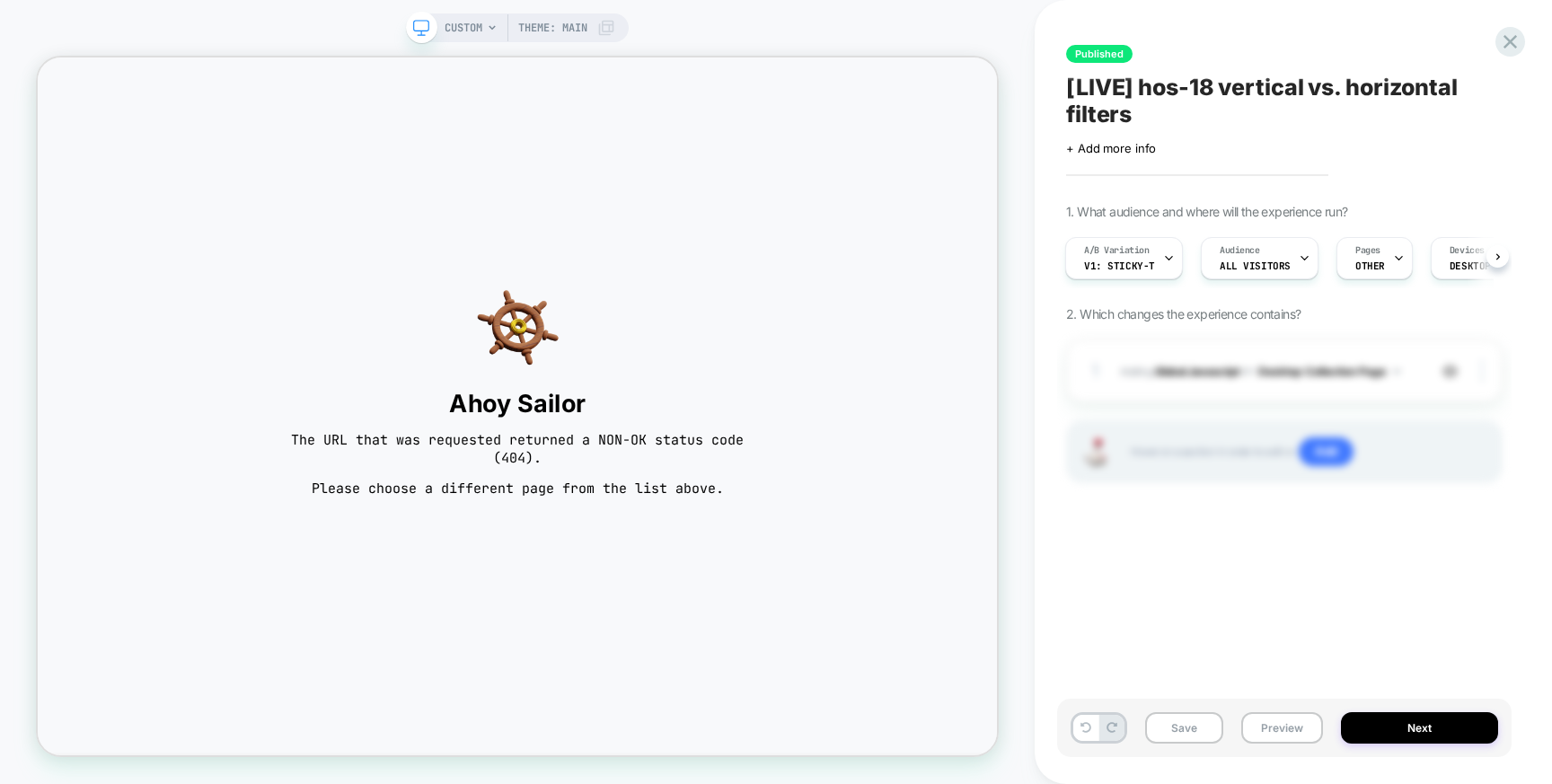
click at [480, 28] on span "CUSTOM" at bounding box center [463, 28] width 37 height 29
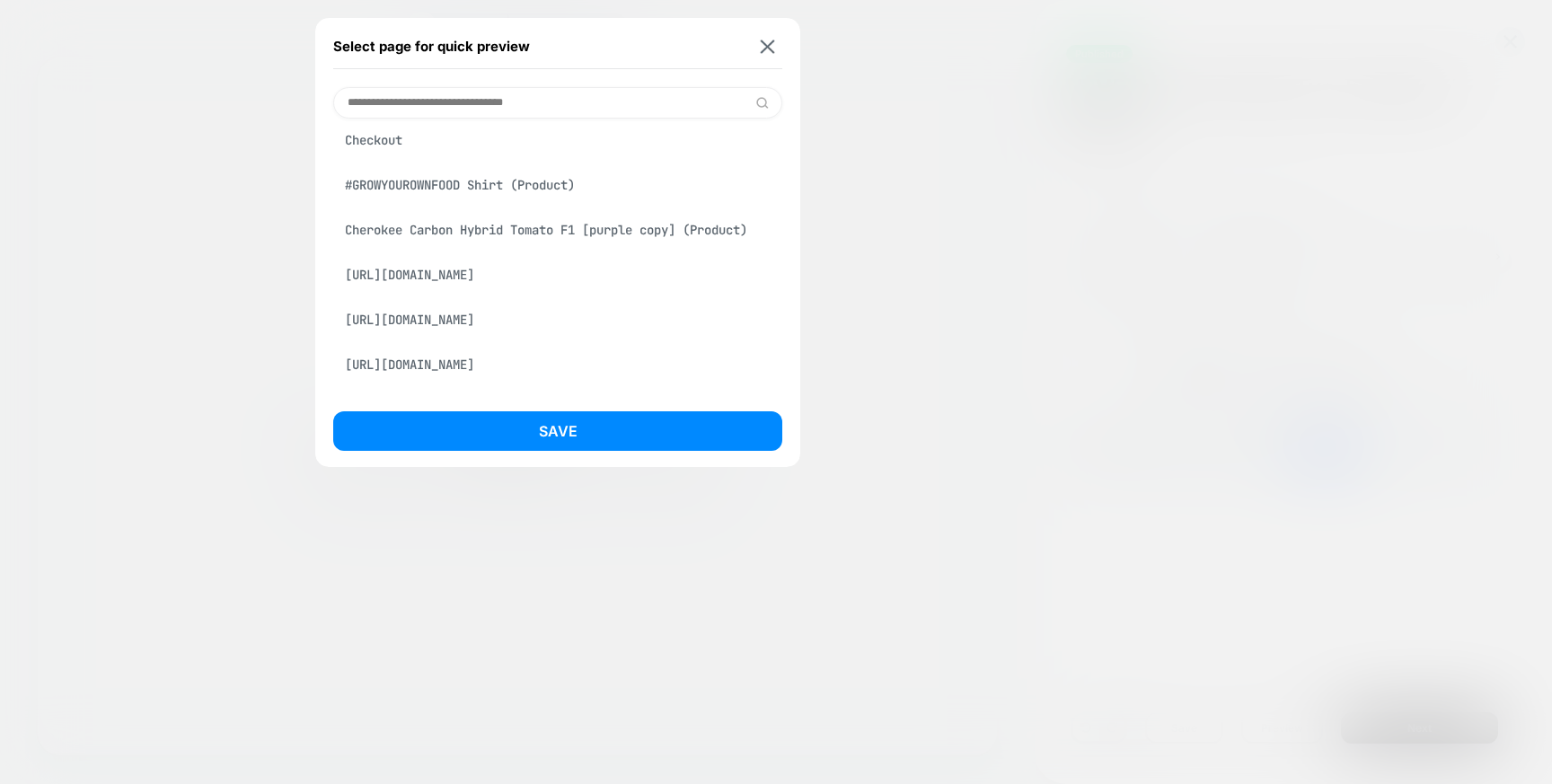
click at [474, 237] on div "Cherokee Carbon Hybrid Tomato F1 [purple copy] (Product)" at bounding box center [558, 229] width 449 height 34
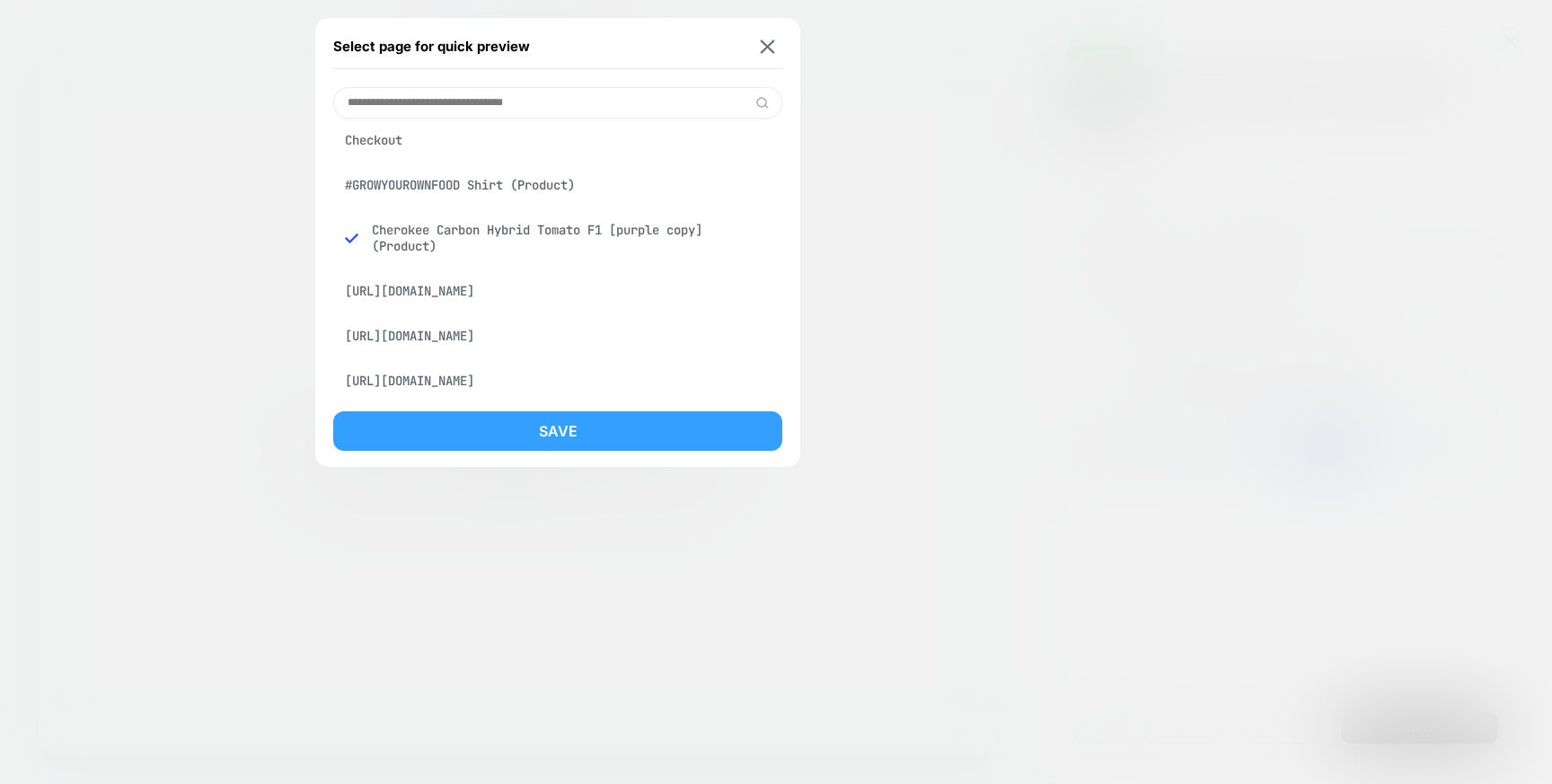
click at [496, 432] on button "Save" at bounding box center [558, 430] width 449 height 39
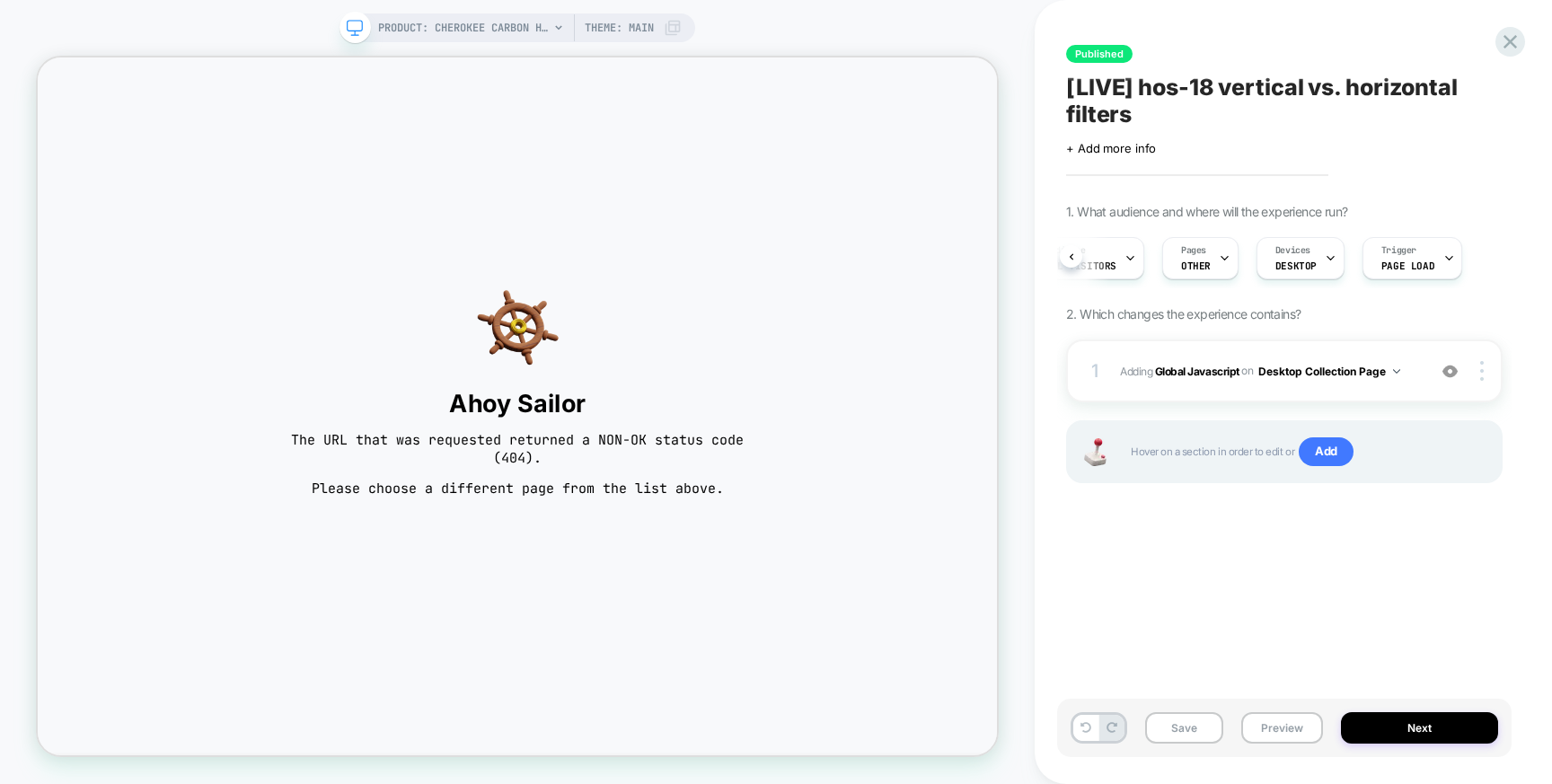
scroll to position [0, 190]
click at [1210, 371] on b "Global Javascript" at bounding box center [1197, 370] width 85 height 14
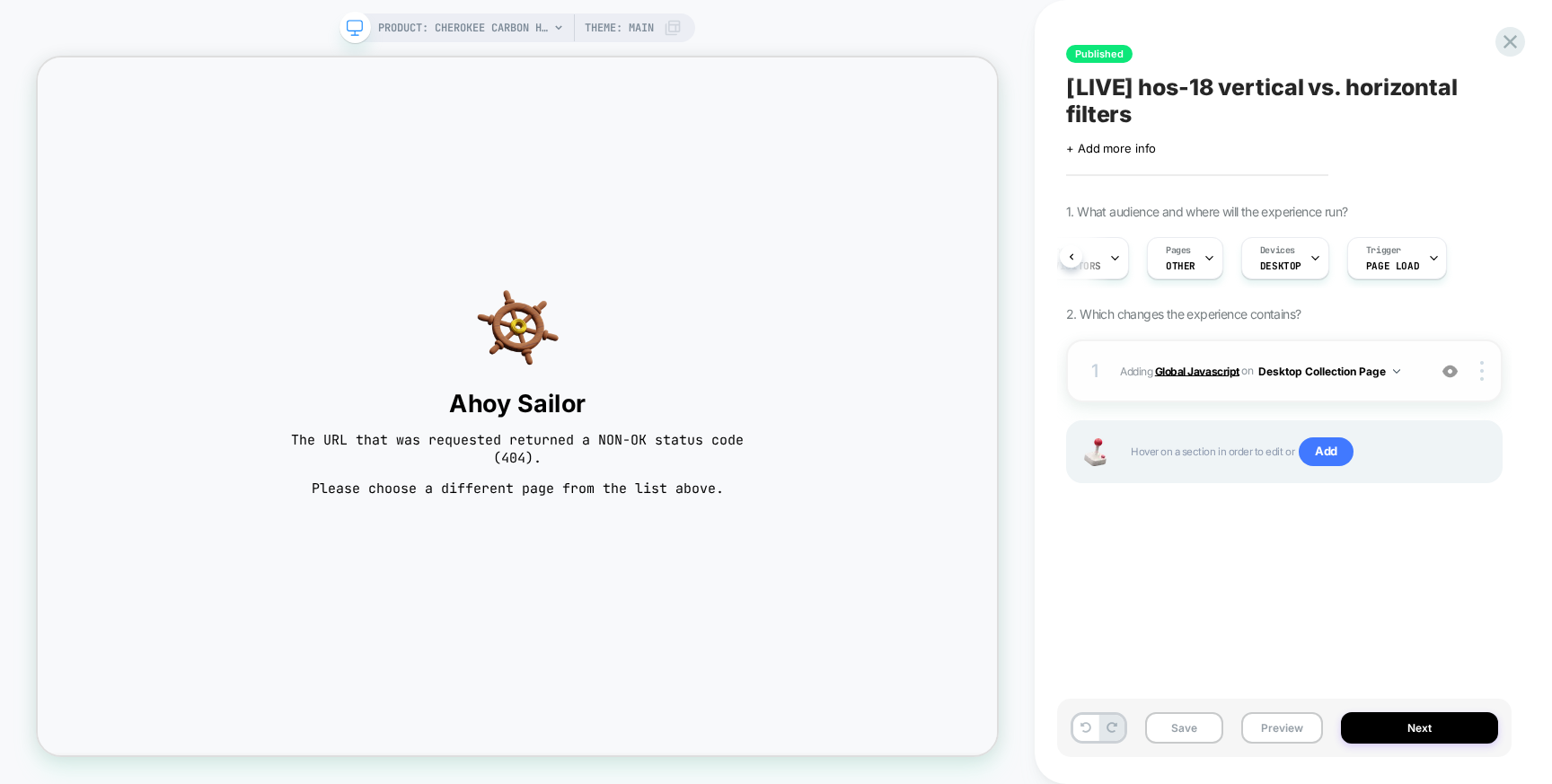
click at [1210, 371] on b "Global Javascript" at bounding box center [1197, 370] width 85 height 14
